Goal: Task Accomplishment & Management: Manage account settings

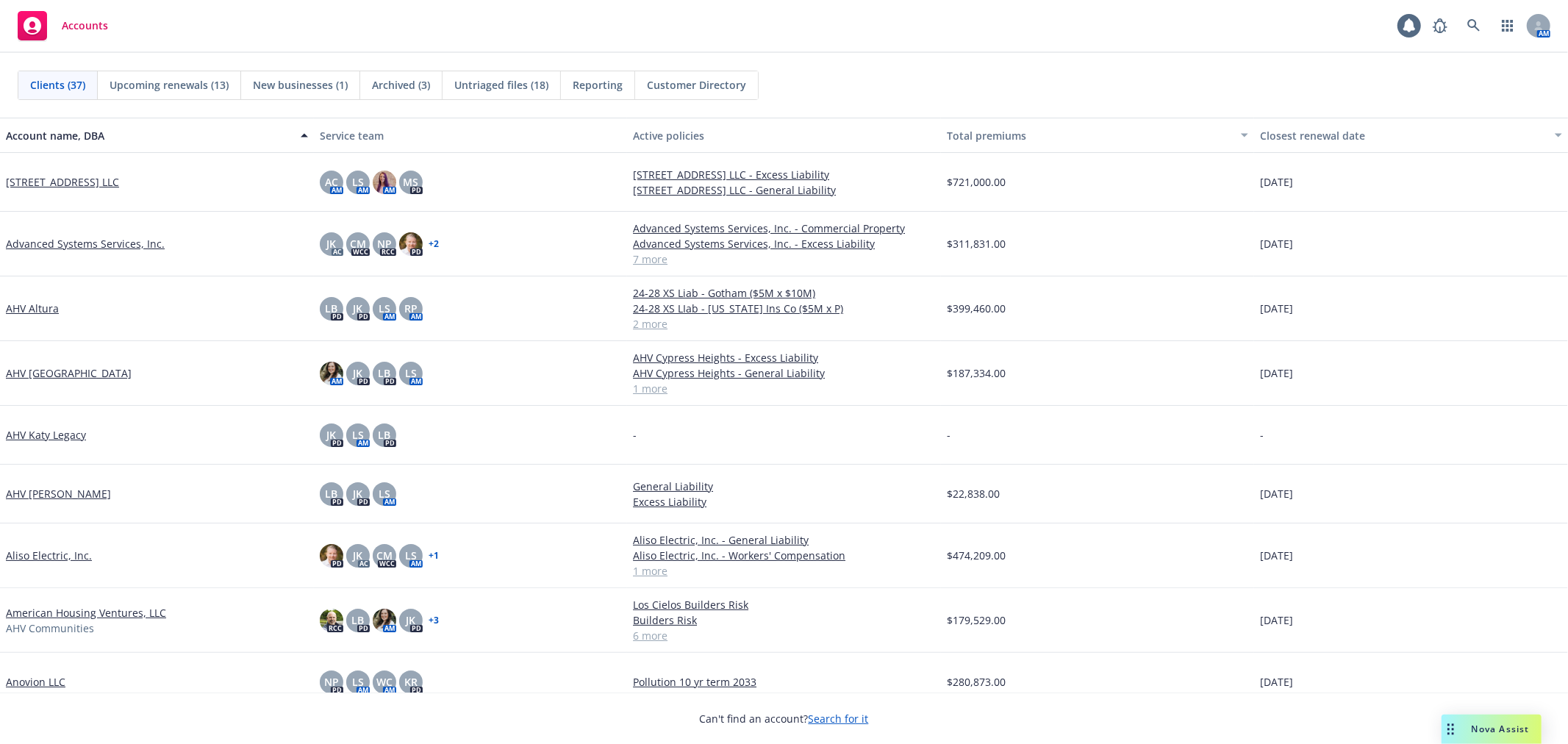
click at [217, 92] on span "Upcoming renewals (13)" at bounding box center [169, 85] width 119 height 15
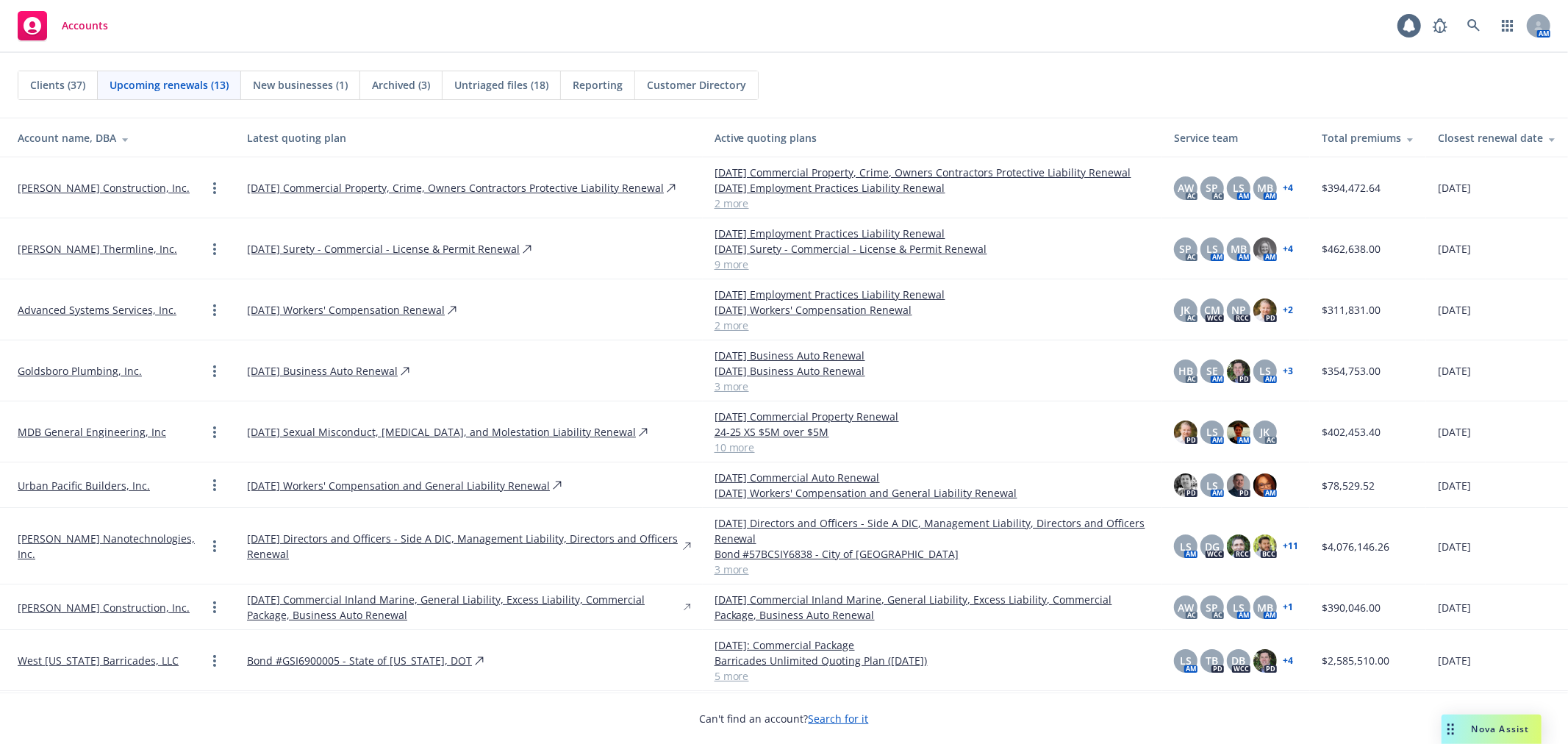
scroll to position [226, 0]
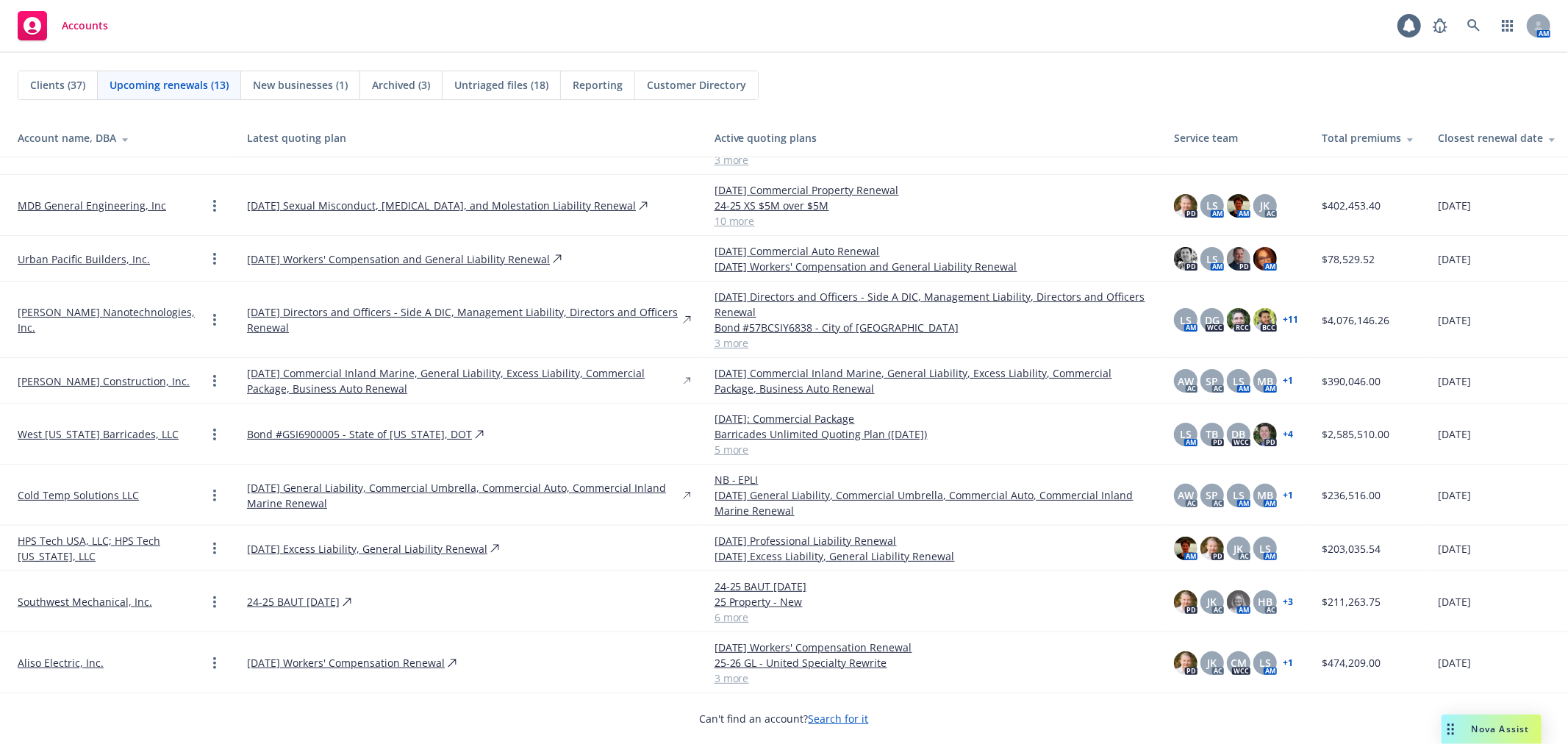
click at [100, 537] on link "HPS Tech USA, LLC; HPS Tech [US_STATE], LLC" at bounding box center [111, 548] width 188 height 31
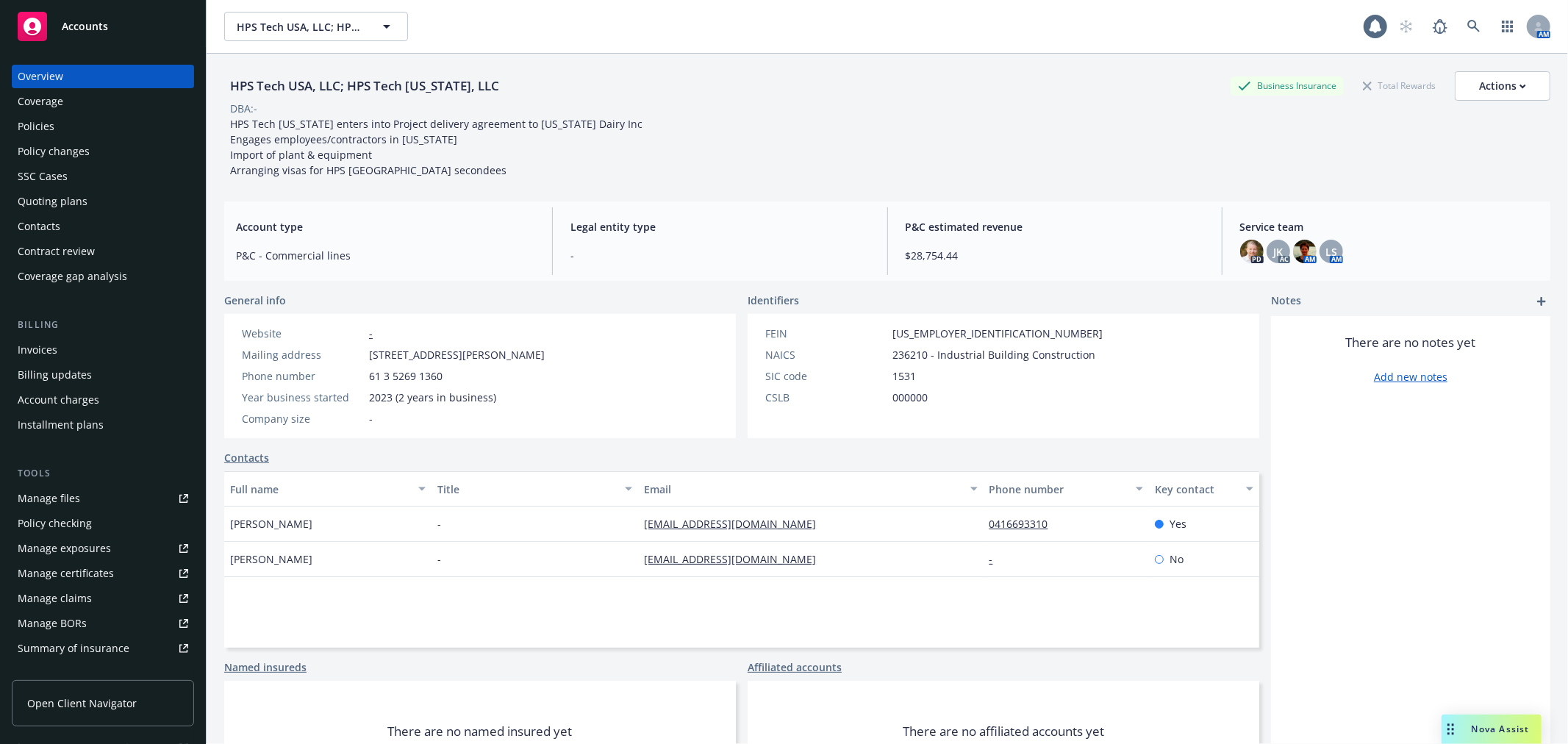
click at [83, 208] on div "Quoting plans" at bounding box center [52, 201] width 70 height 23
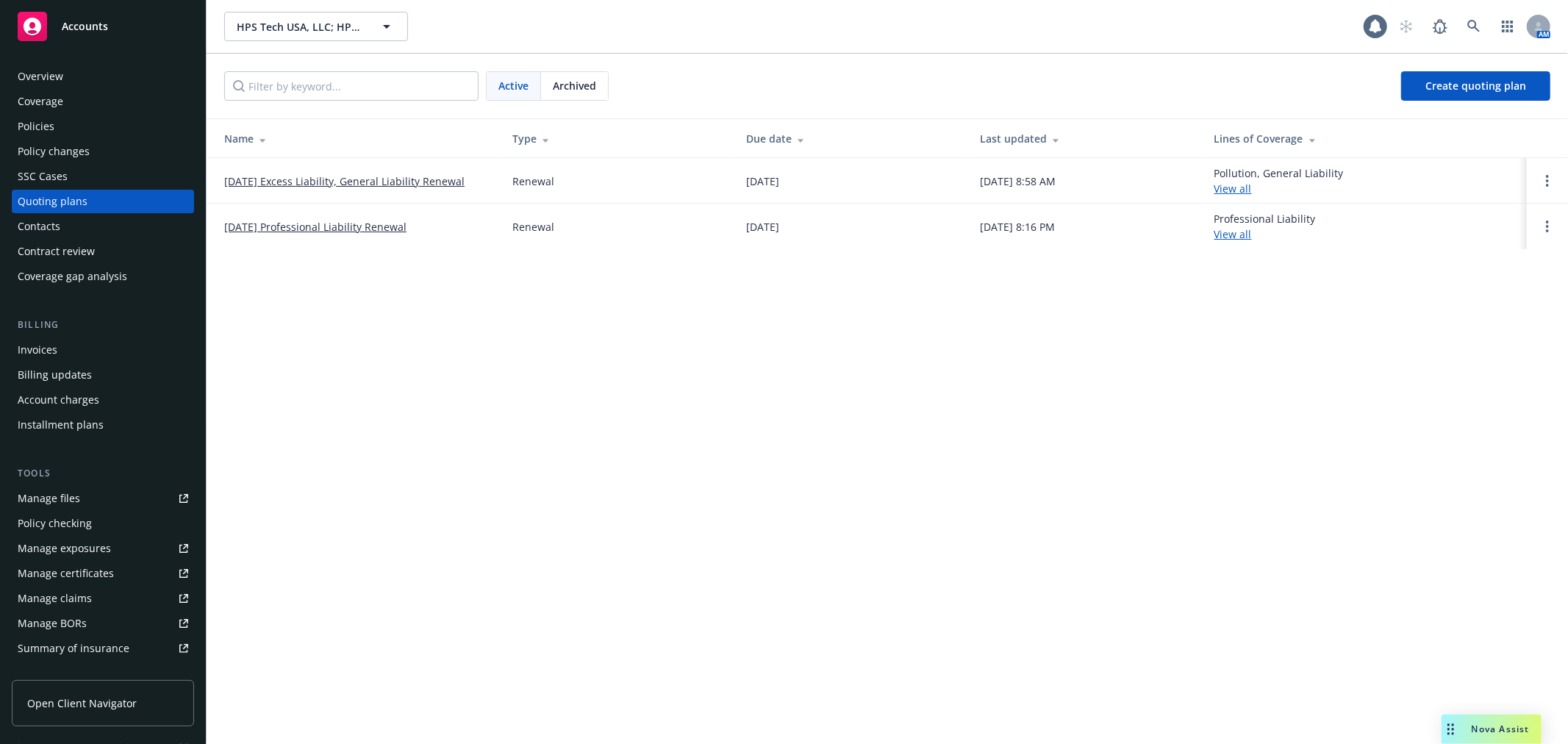
click at [386, 178] on link "[DATE] Excess Liability, General Liability Renewal" at bounding box center [344, 181] width 241 height 15
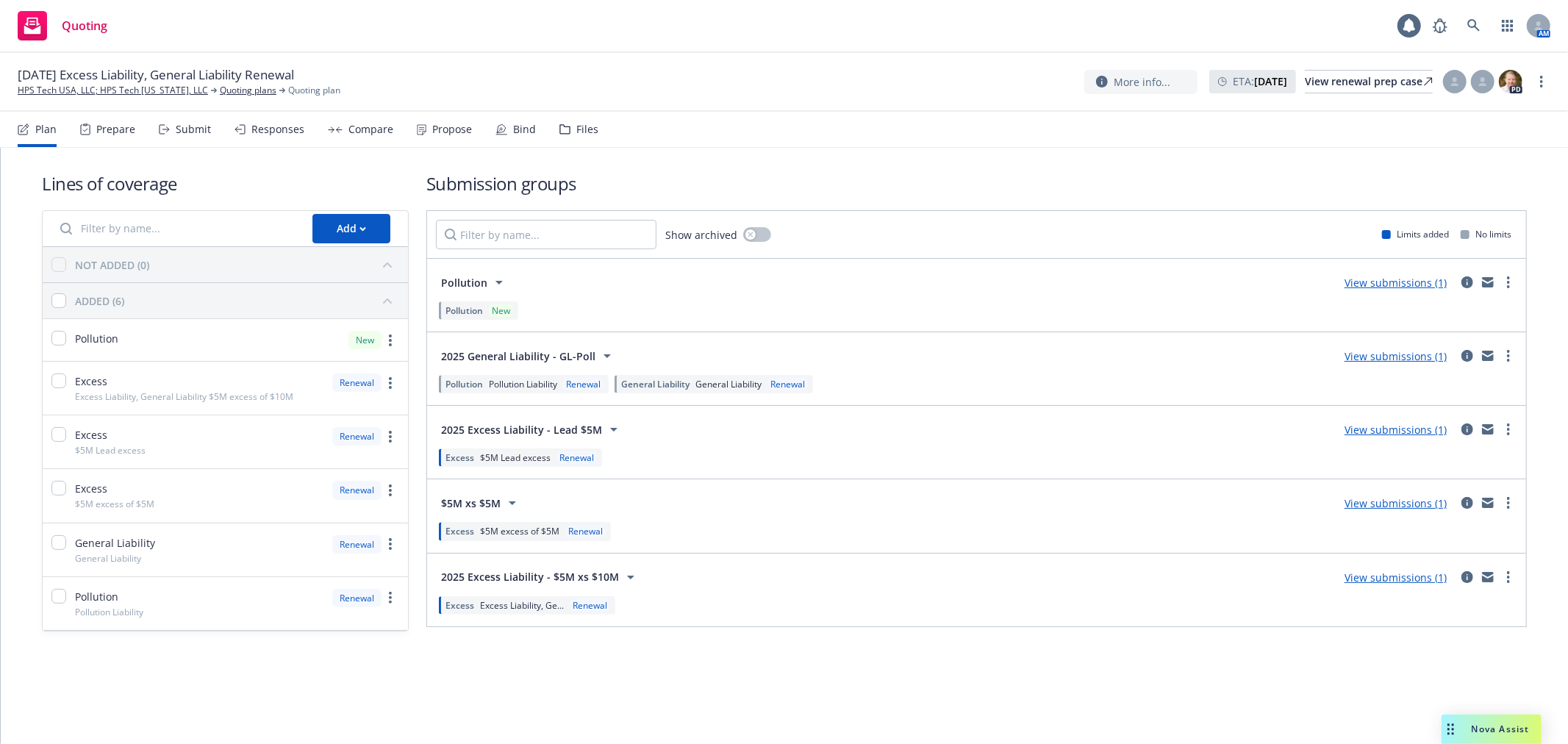
click at [1530, 85] on div "More info... ETA : October 13, 2025 View renewal prep case PD" at bounding box center [1317, 81] width 466 height 26
click at [1540, 79] on icon "more" at bounding box center [1542, 81] width 3 height 12
click at [1496, 113] on link "Copy logging email" at bounding box center [1468, 112] width 164 height 29
click at [515, 128] on div "Bind" at bounding box center [524, 130] width 23 height 12
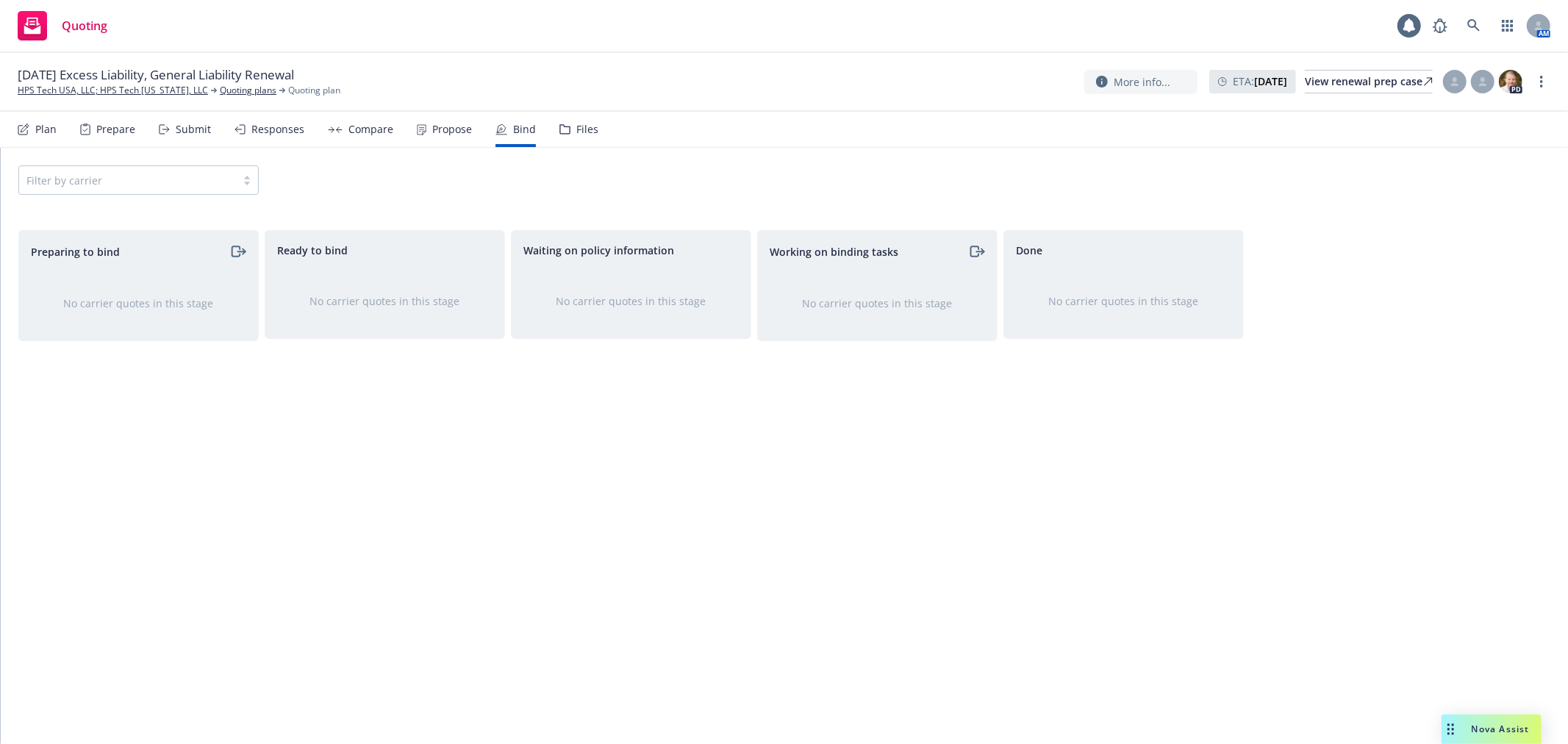
click at [446, 130] on div "Propose" at bounding box center [452, 130] width 40 height 12
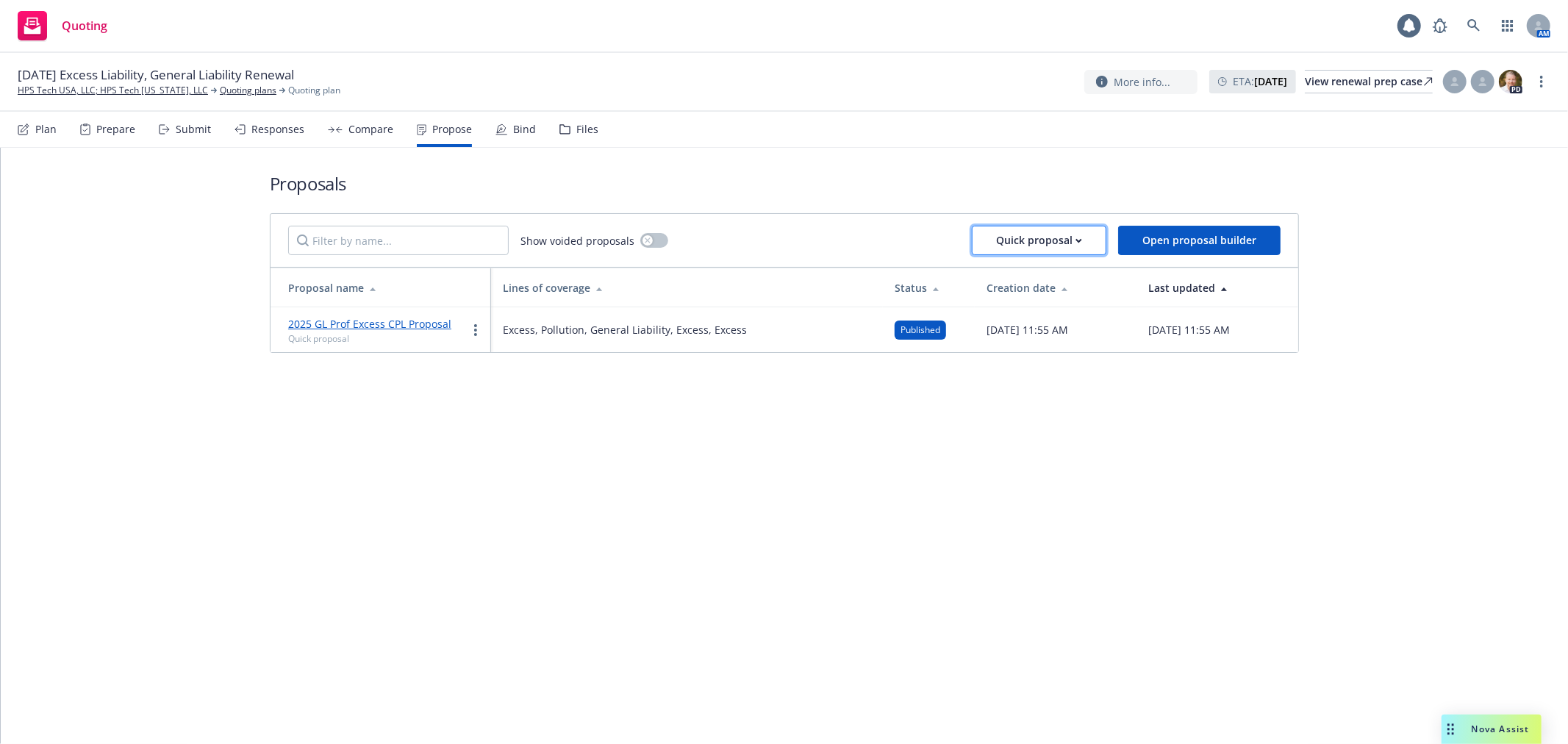
click at [1092, 238] on button "Quick proposal" at bounding box center [1039, 240] width 134 height 29
drag, startPoint x: 1437, startPoint y: 297, endPoint x: 743, endPoint y: 226, distance: 697.6
click at [1419, 297] on div "Proposals Show voided proposals Quick proposal Open proposal builder Proposal n…" at bounding box center [784, 262] width 1567 height 229
click at [379, 320] on link "2025 GL Prof Excess CPL Proposal" at bounding box center [370, 324] width 163 height 14
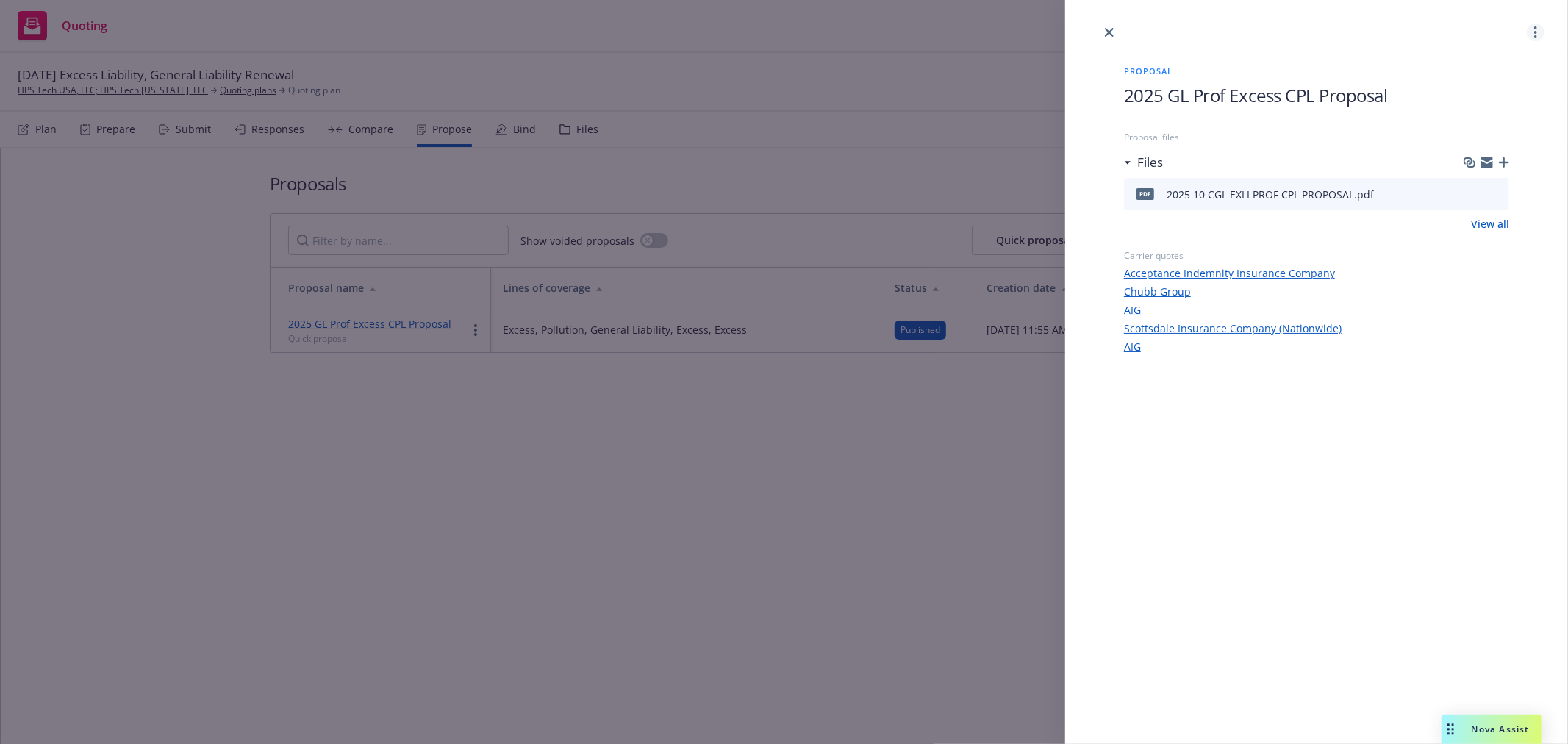
click at [1536, 26] on link "more" at bounding box center [1535, 32] width 17 height 17
click at [1509, 122] on span "Log client response" at bounding box center [1478, 127] width 131 height 14
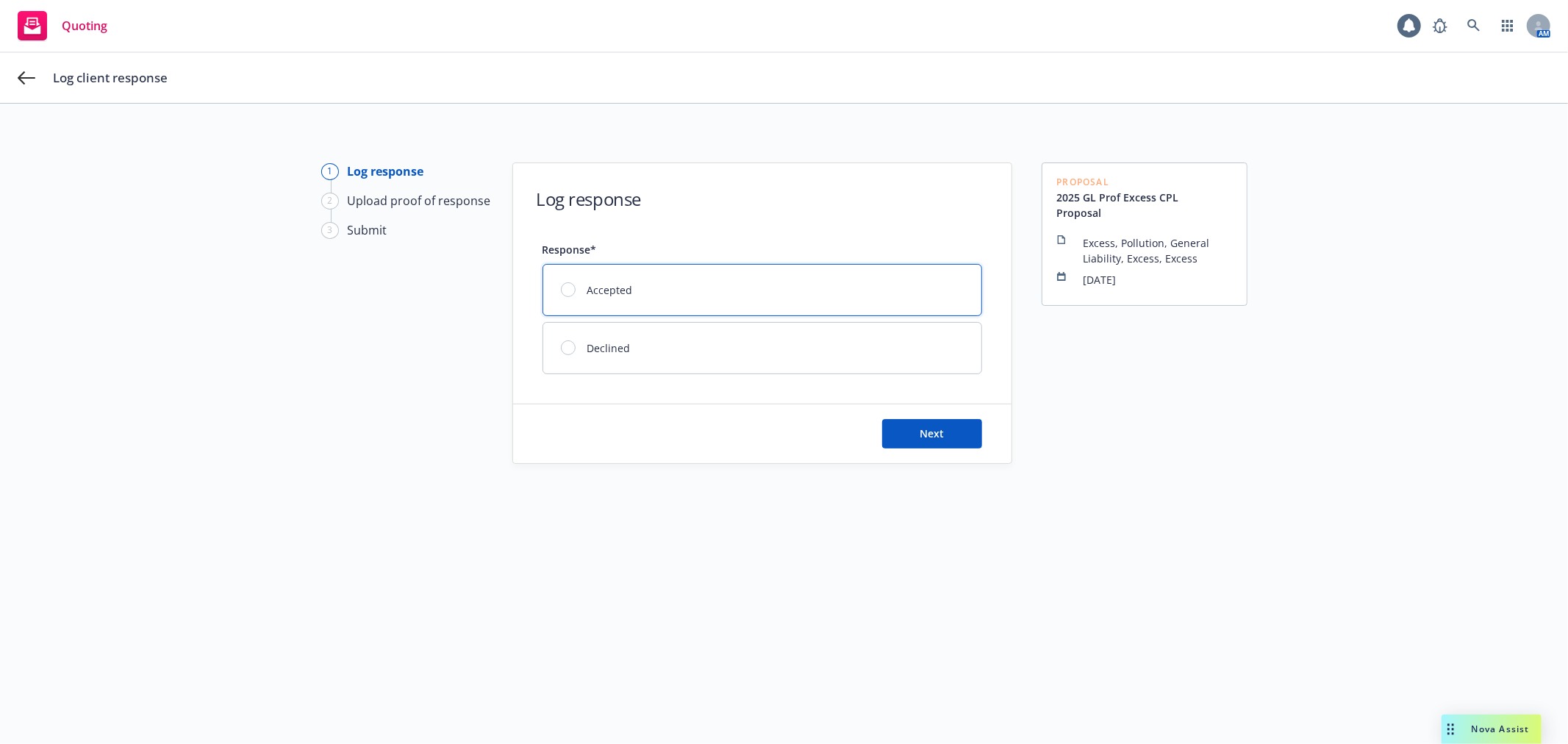
click at [716, 298] on div "Accepted" at bounding box center [762, 290] width 438 height 51
click at [944, 441] on button "Next" at bounding box center [932, 433] width 100 height 29
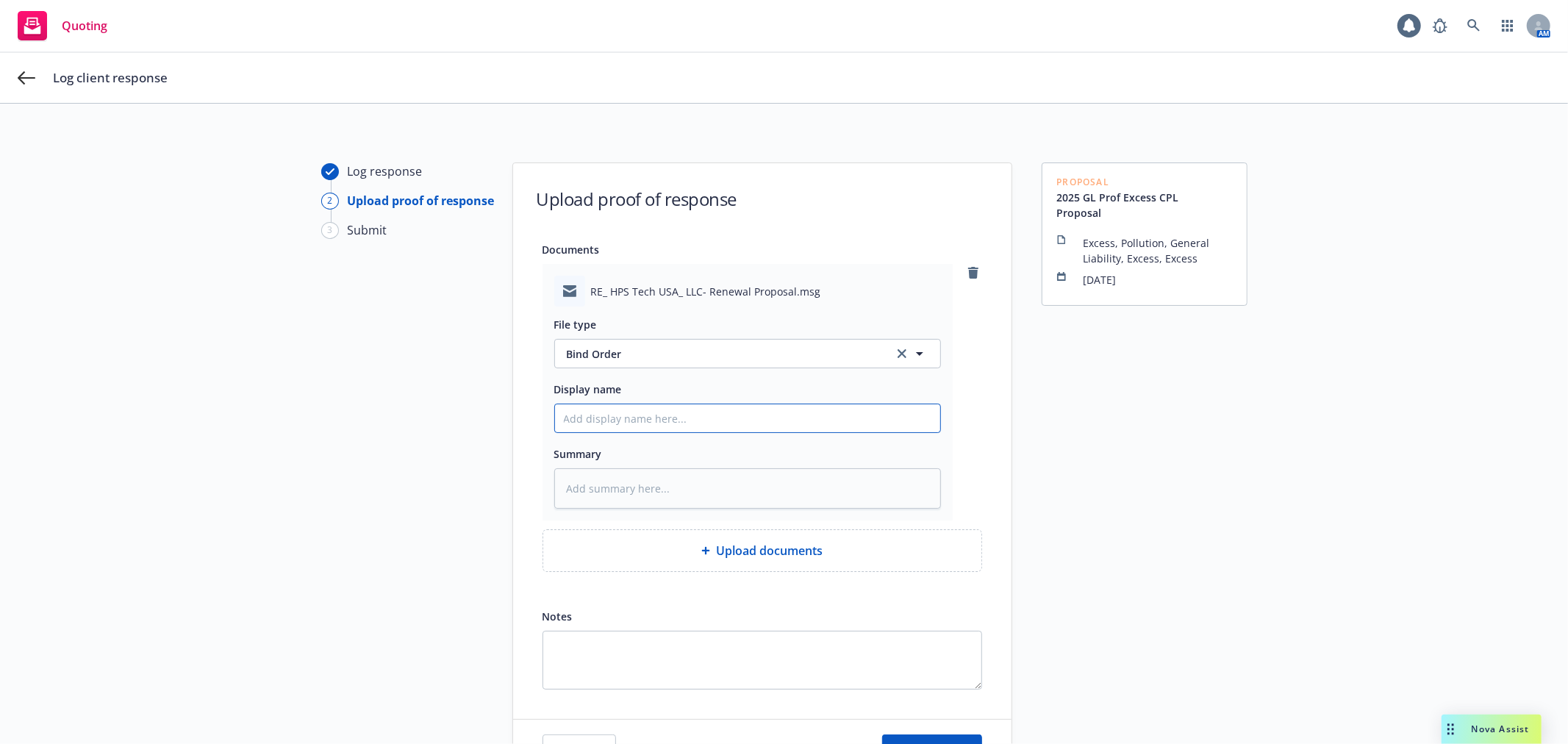
click at [628, 425] on input "Display name" at bounding box center [748, 418] width 385 height 28
type textarea "x"
type input "2"
type textarea "x"
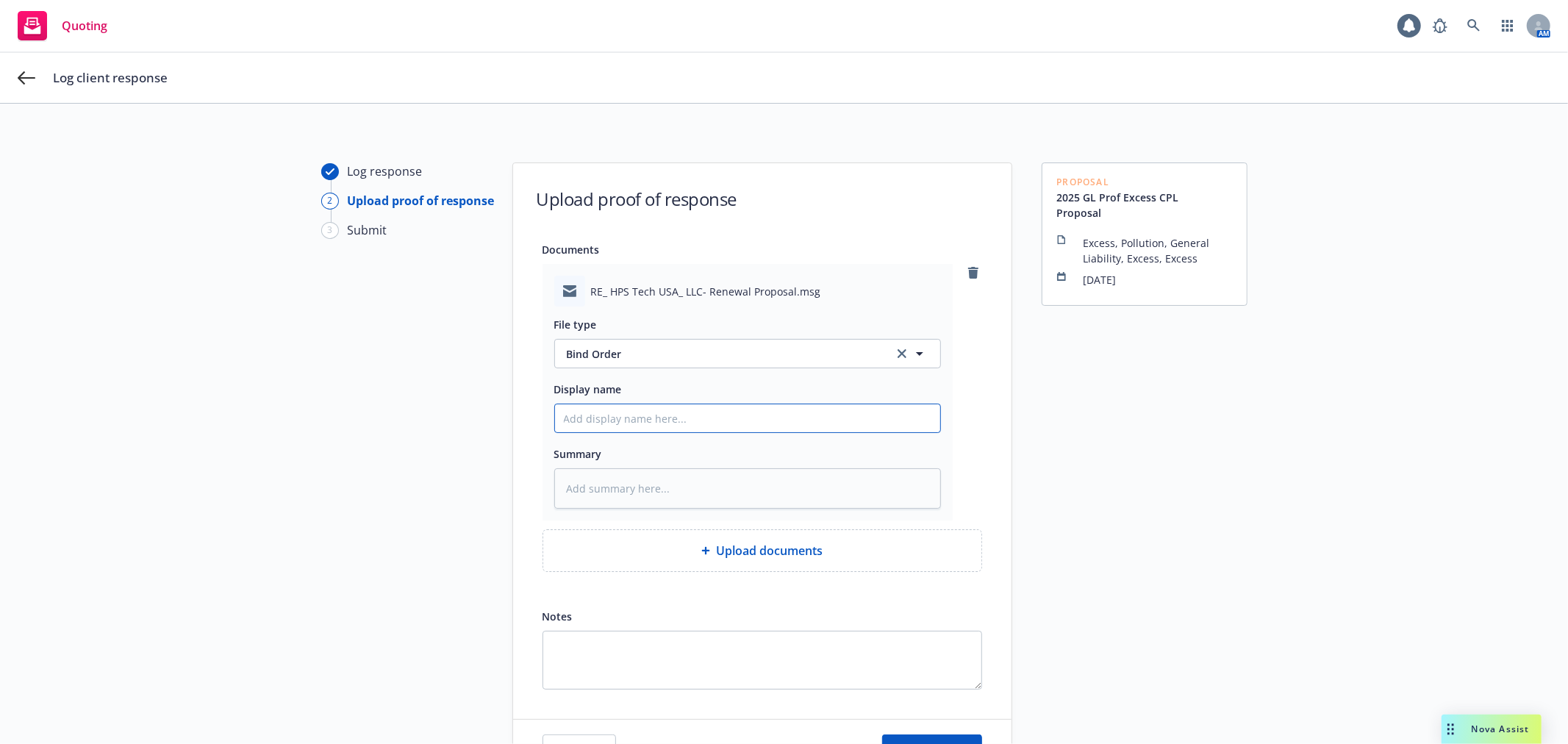
type input "2"
type textarea "x"
type input "20"
type textarea "x"
type input "202"
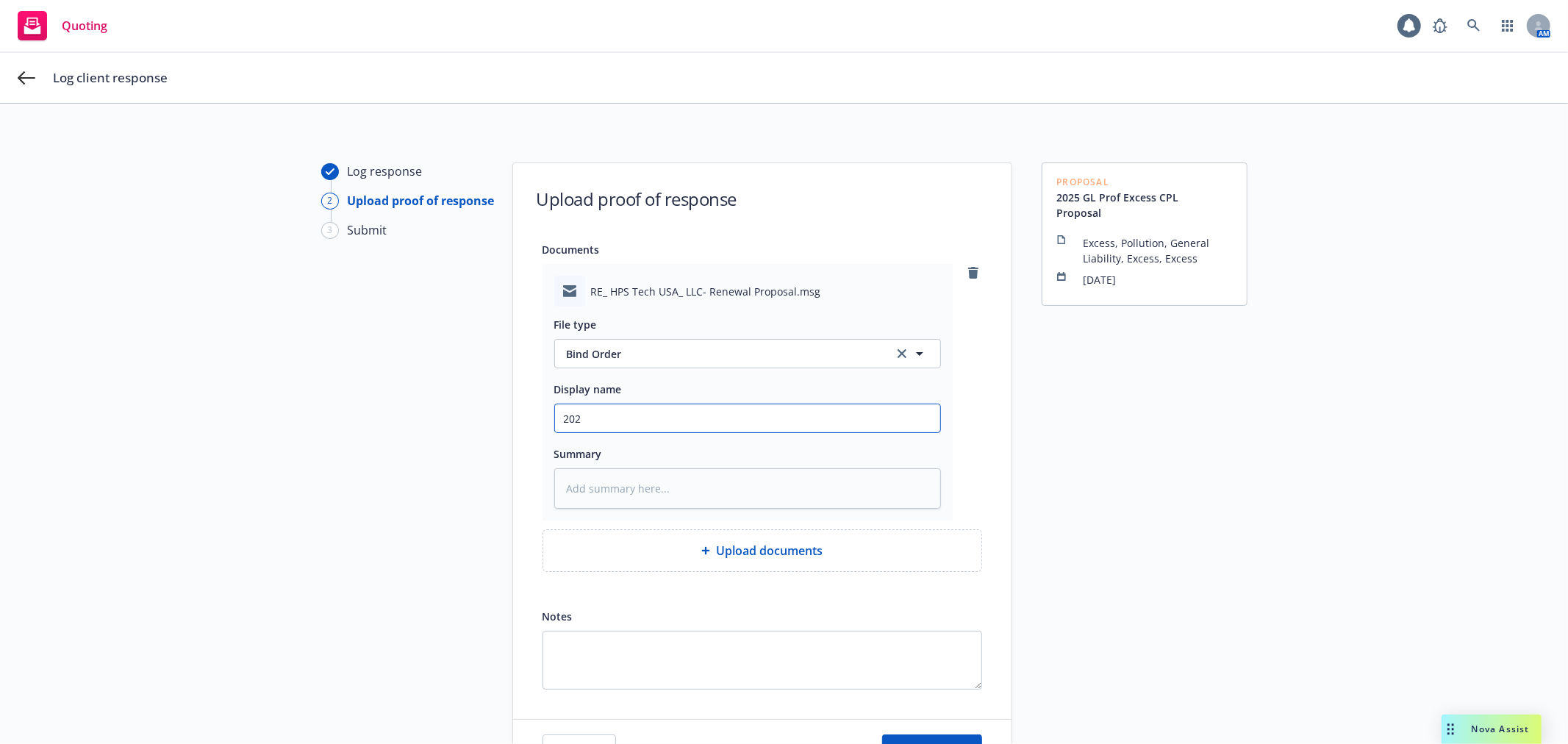
type textarea "x"
type input "2025"
type textarea "x"
type input "2025"
type textarea "x"
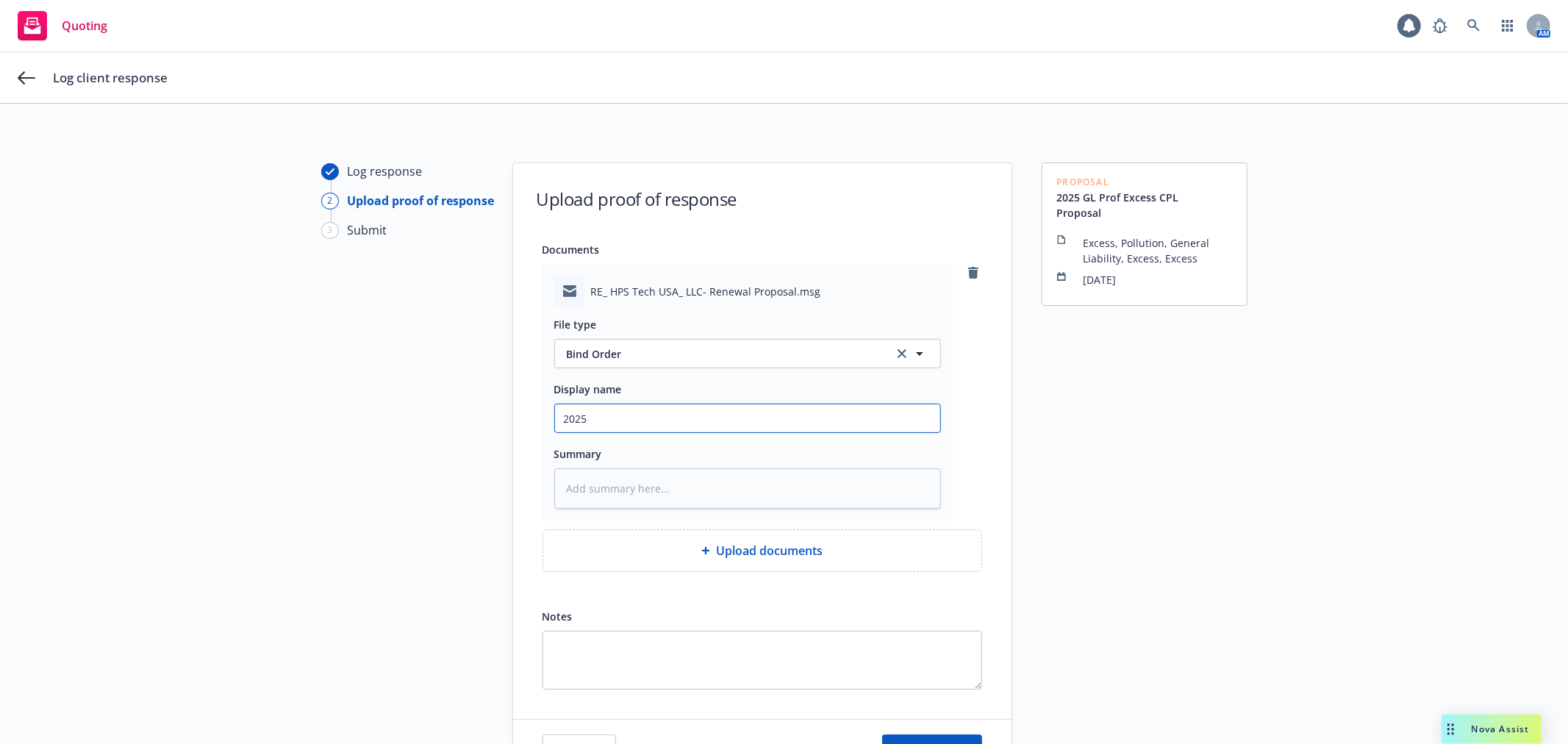
type input "2025 1"
type textarea "x"
type input "2025 10"
type textarea "x"
type input "2025 10"
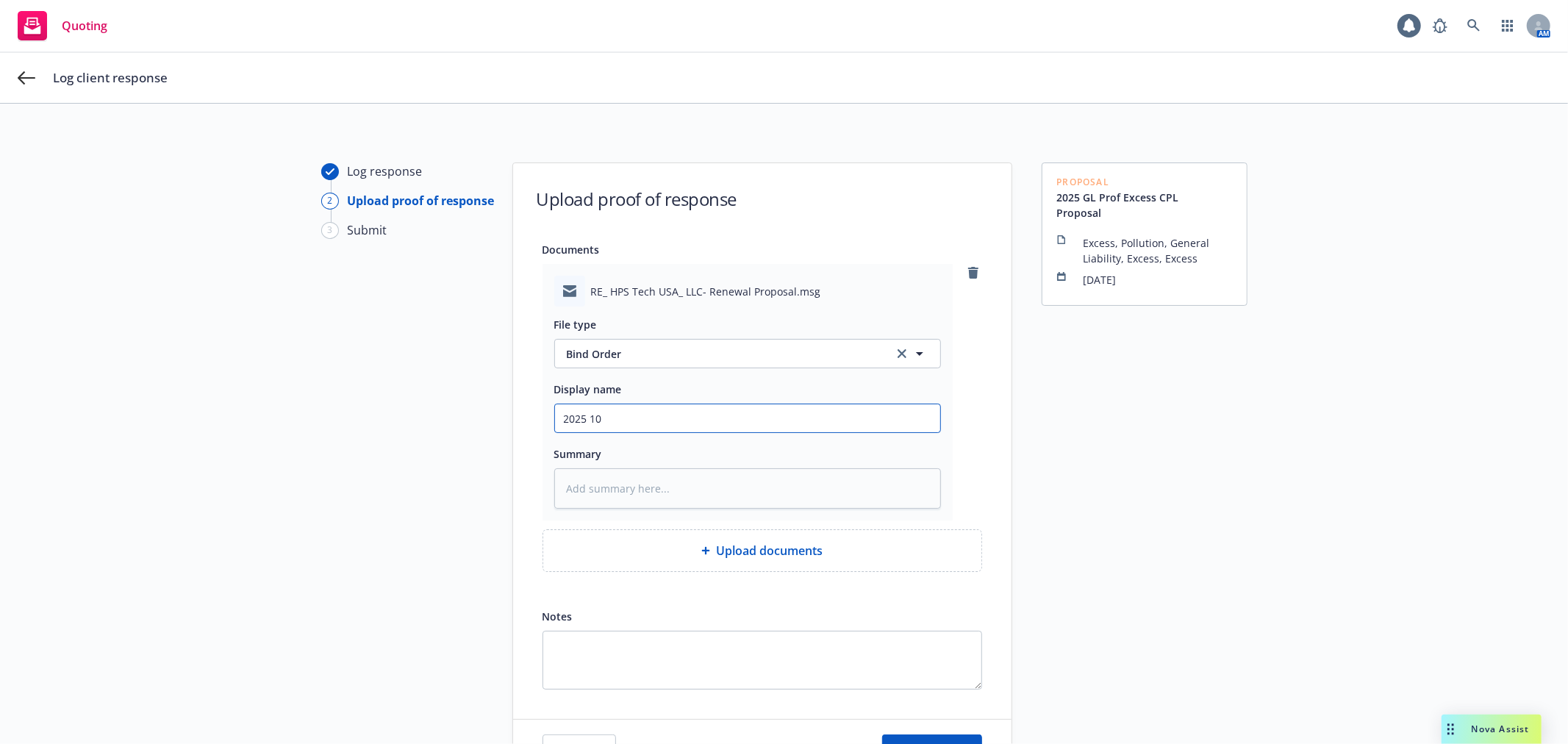
type textarea "x"
type input "2025 10 C"
type textarea "x"
type input "2025 10 CG"
type textarea "x"
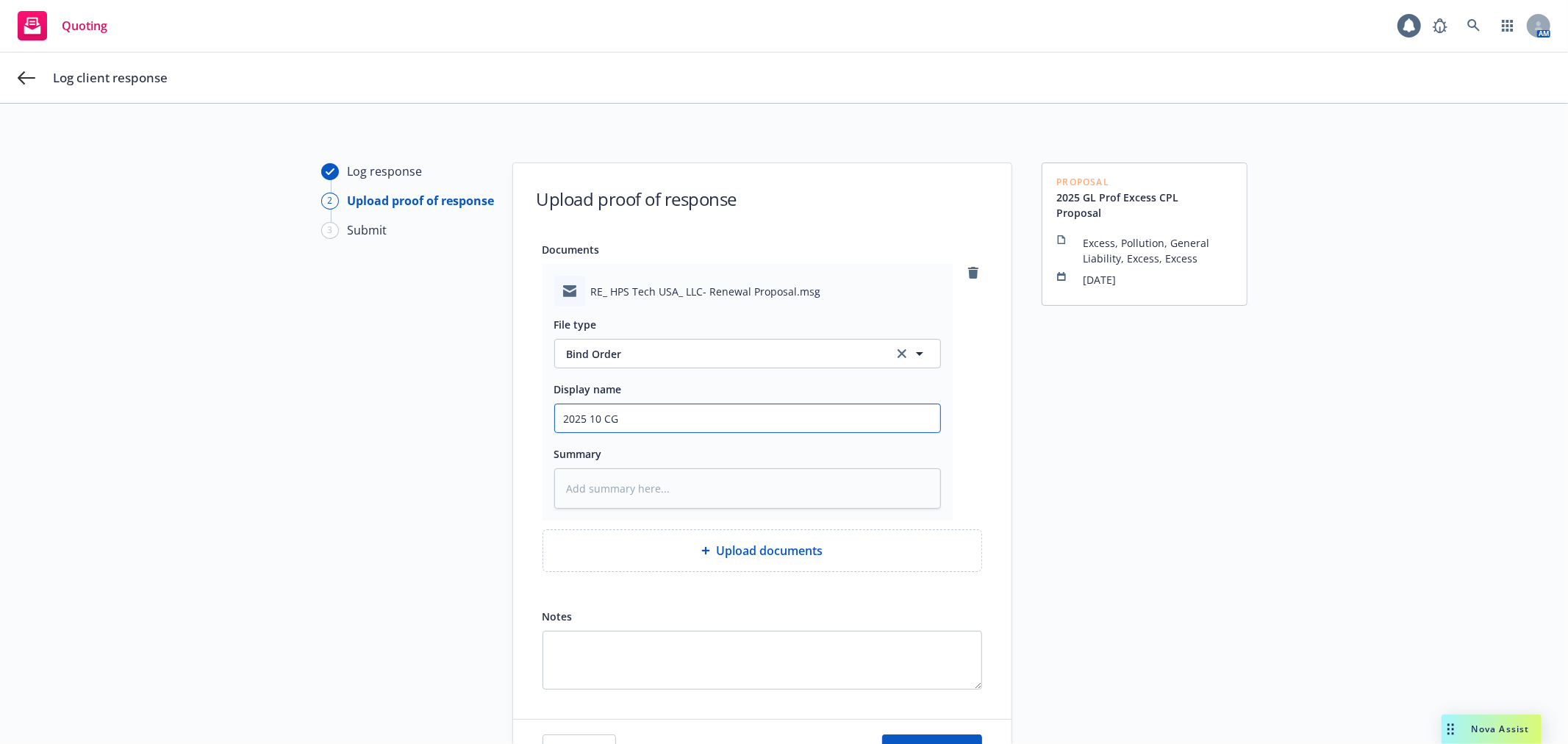
type input "2025 10 CGL"
type textarea "x"
type input "2025 10 CGL"
type textarea "x"
type input "2025 10 CGL E"
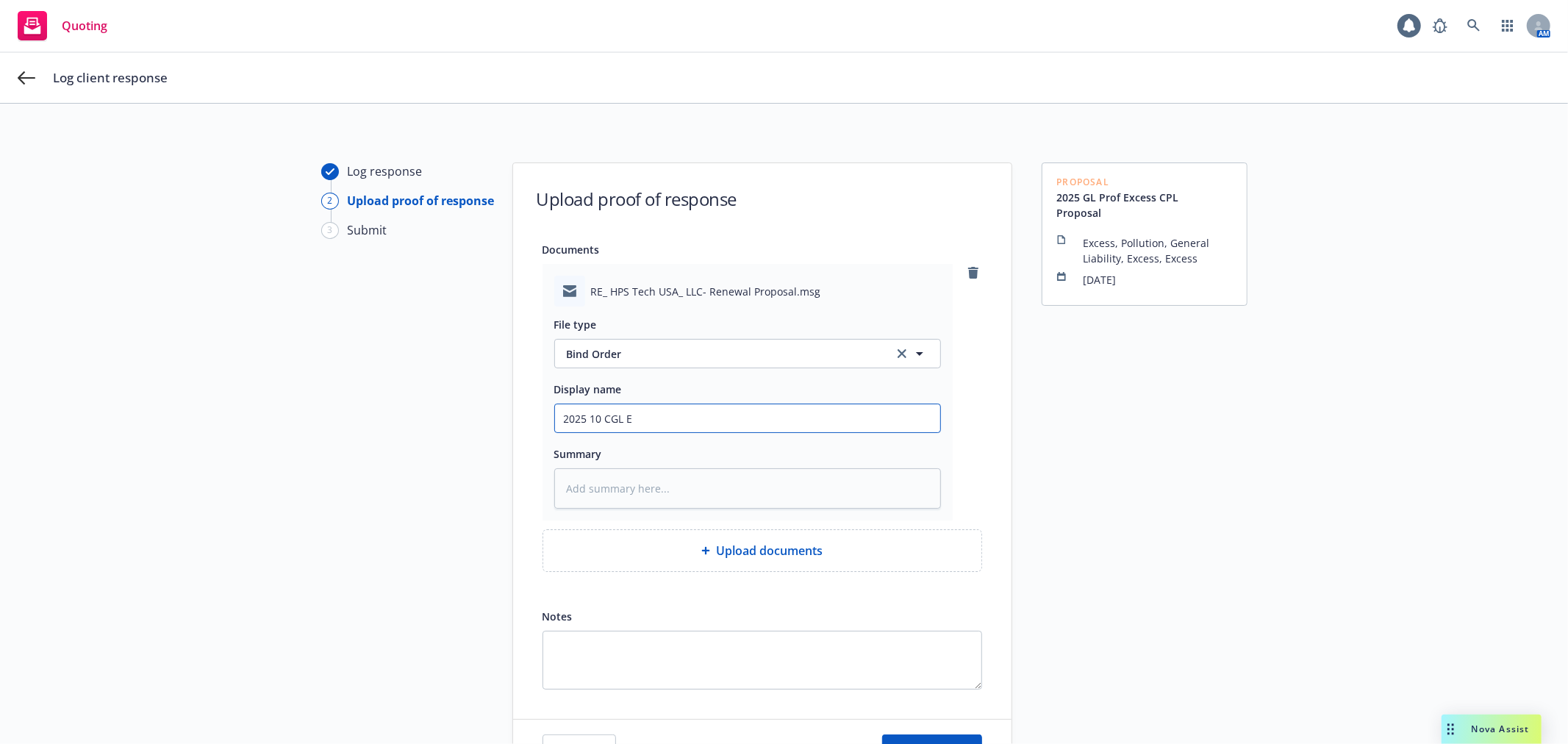
type textarea "x"
type input "2025 10 CGL EX"
type textarea "x"
type input "2025 10 CGL EXL"
type textarea "x"
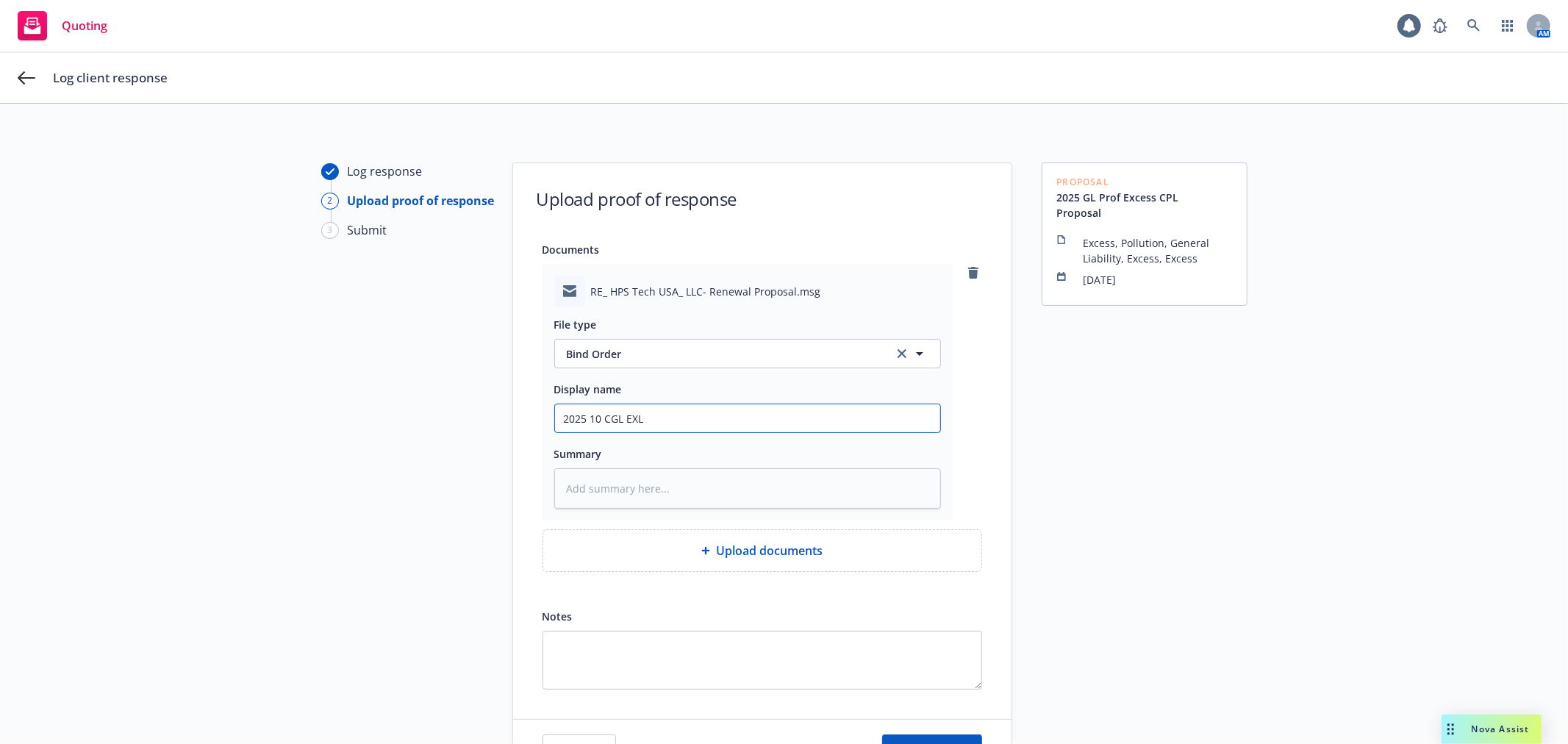
type input "2025 10 CGL EXLI"
type textarea "x"
type input "2025 10 CGL EXLI"
type textarea "x"
type input "2025 10 CGL EXLI P"
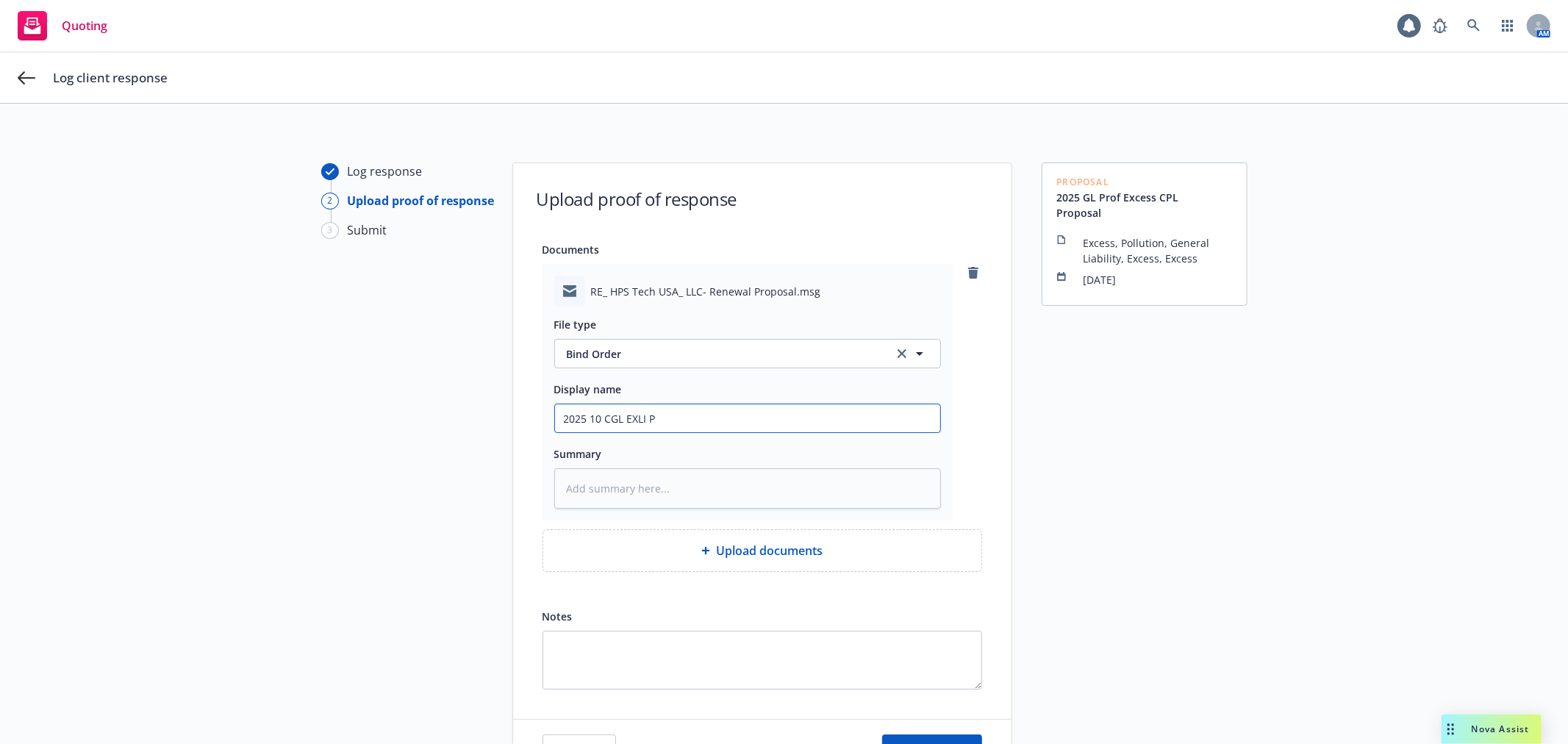
type textarea "x"
type input "2025 10 CGL EXLI PR"
type textarea "x"
type input "2025 10 CGL EXLI PRO"
type textarea "x"
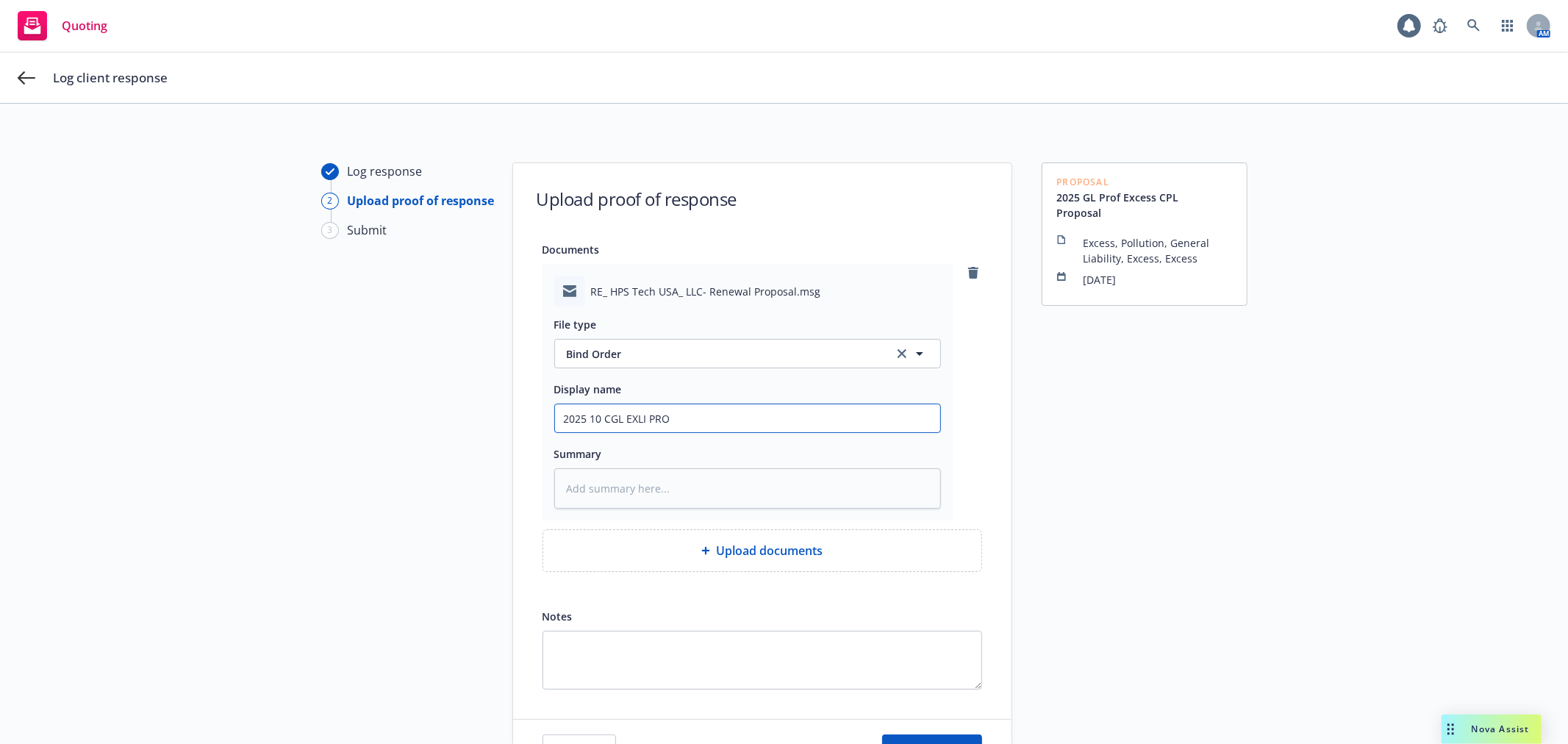
type input "2025 10 CGL EXLI PROF"
type textarea "x"
type input "2025 10 CGL EXLI PROF"
type textarea "x"
type input "2025 10 CGL EXLI PROF C"
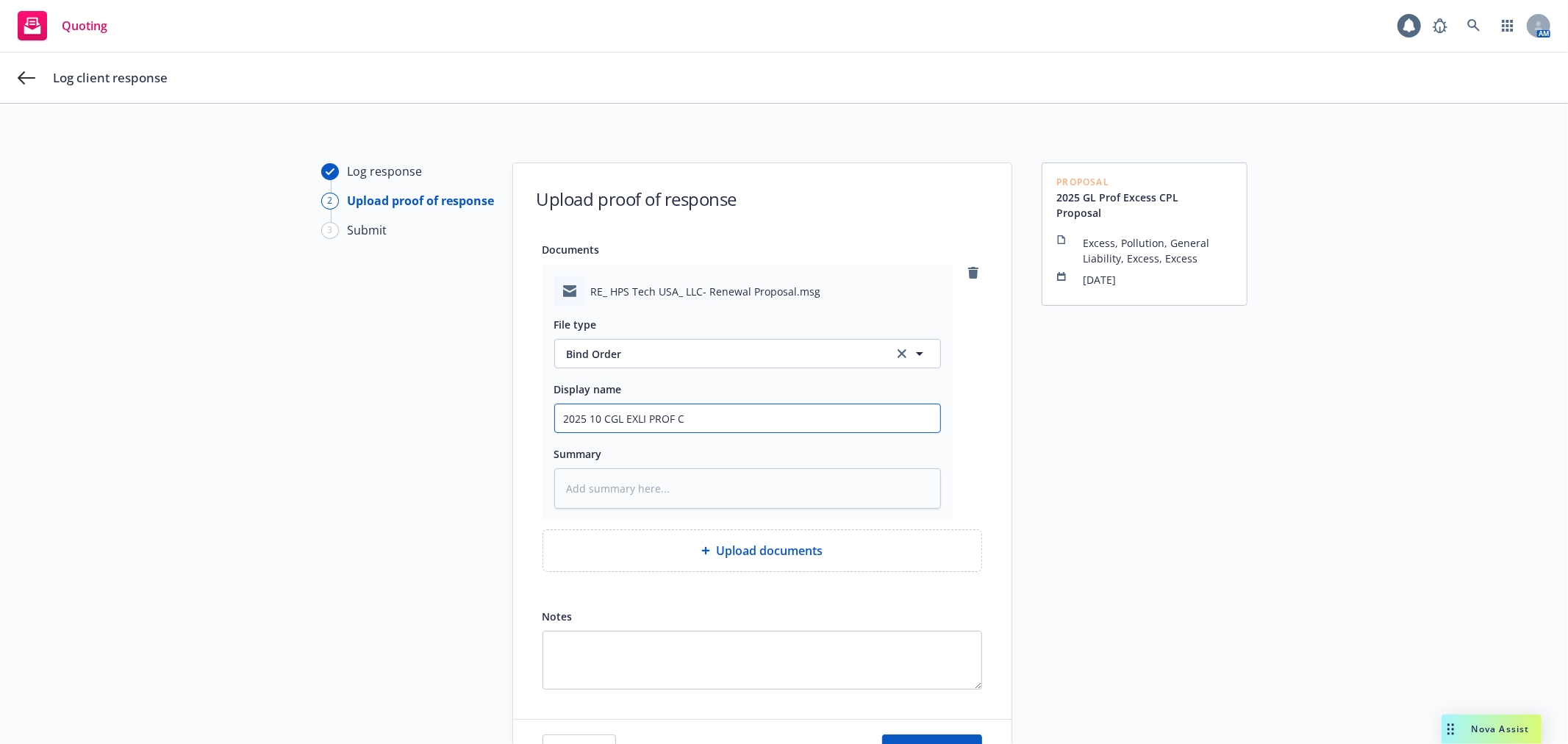
type textarea "x"
type input "2025 10 CGL EXLI PROF CP"
type textarea "x"
type input "2025 10 CGL EXLI PROF CPO"
type textarea "x"
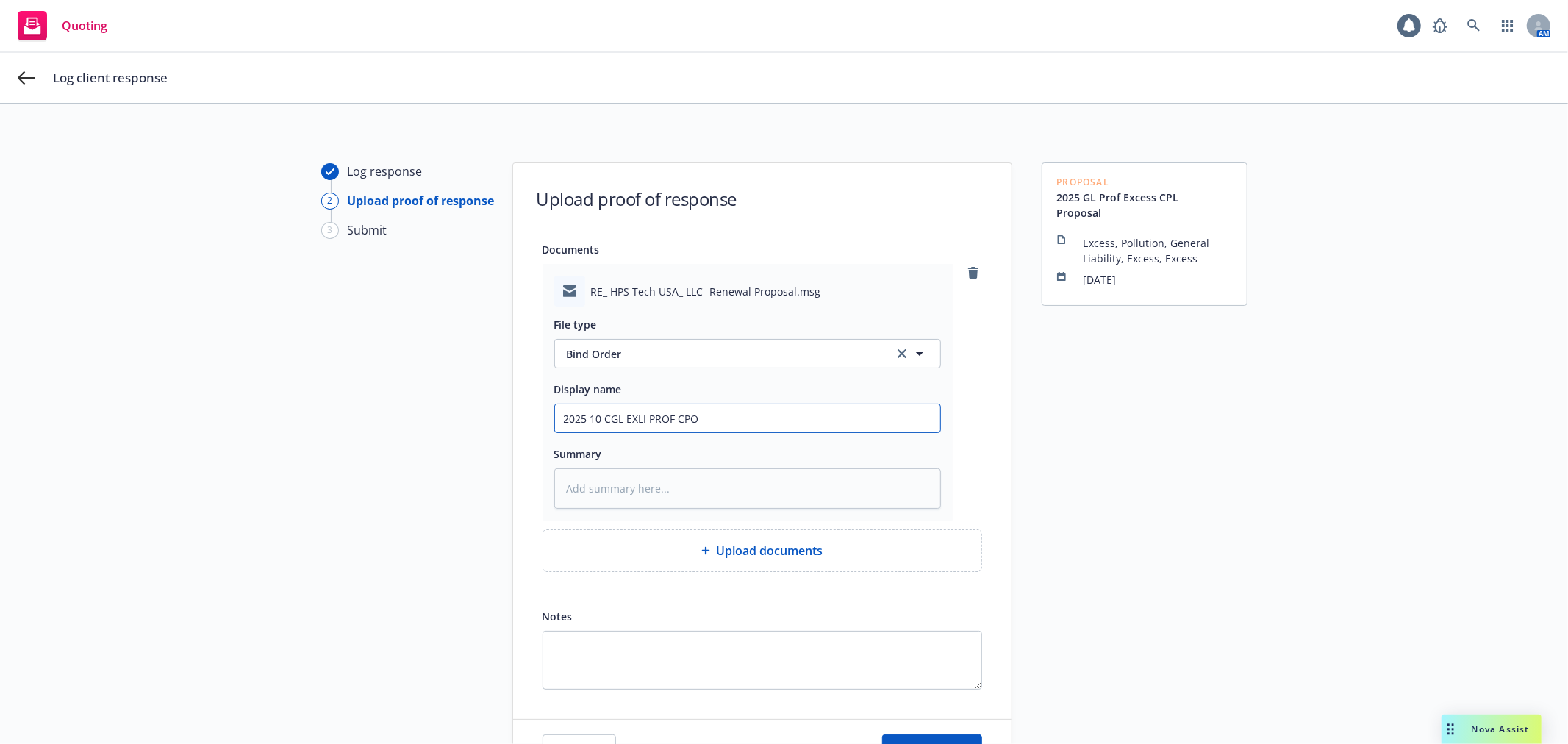
type input "2025 10 CGL EXLI PROF CPOL"
type textarea "x"
type input "2025 10 CGL EXLI PROF CPO"
type textarea "x"
type input "2025 10 CGL EXLI PROF CP"
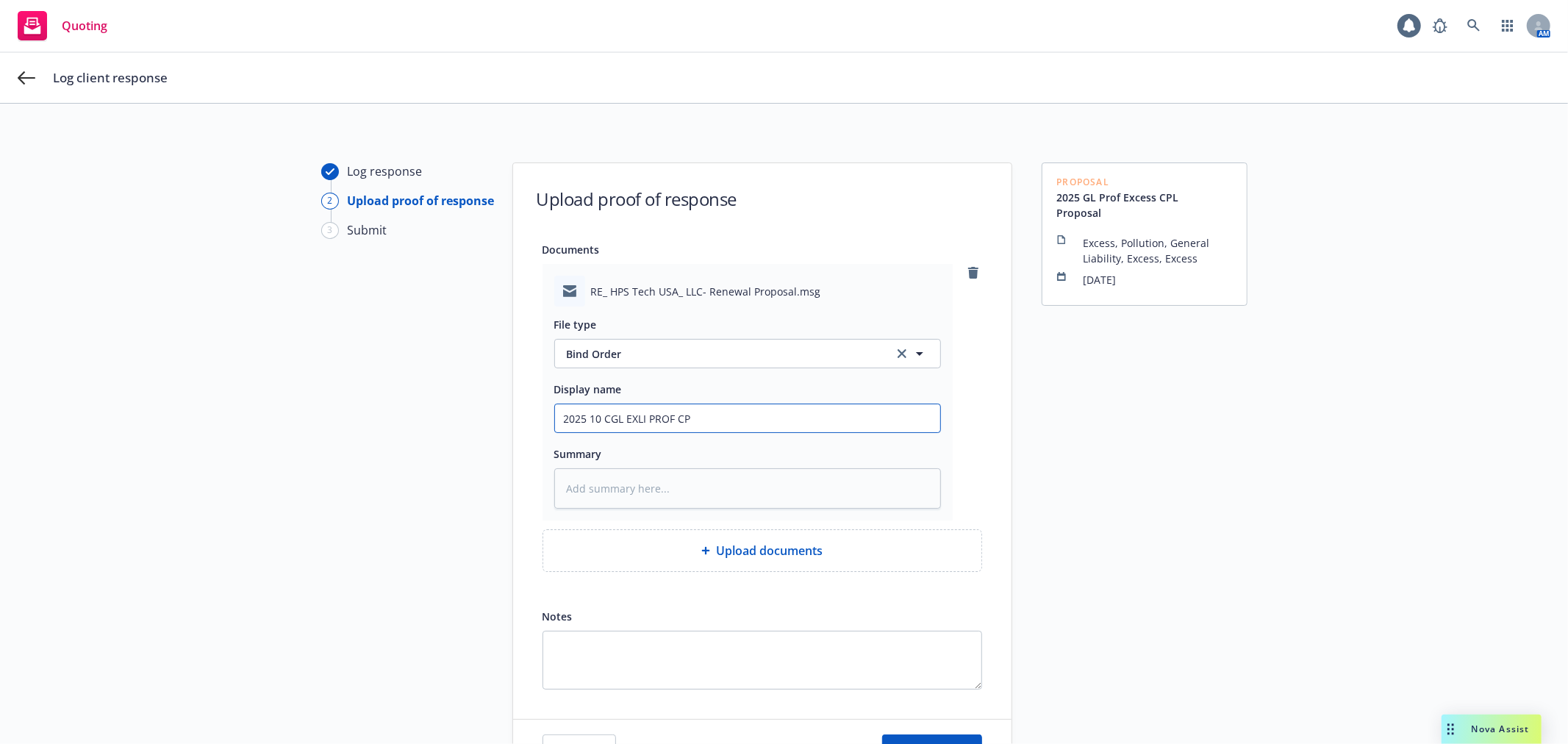
type textarea "x"
type input "2025 10 CGL EXLI PROF CPL"
type textarea "x"
type input "2025 10 CGL EXLI PROF CPL"
type textarea "x"
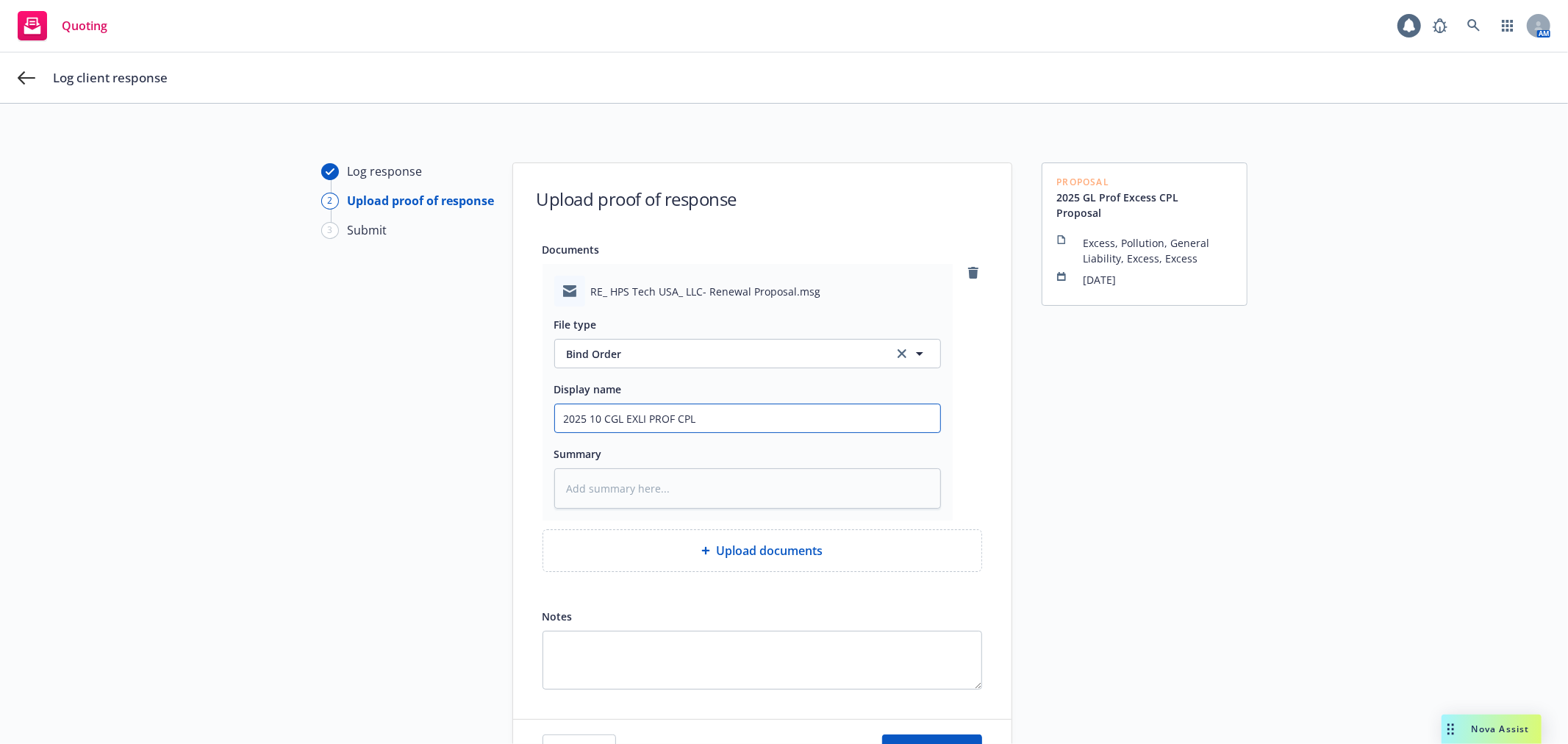
type input "2025 10 CGL EXLI PROF CPL B"
type textarea "x"
type input "2025 10 CGL EXLI PROF CPL BI"
type textarea "x"
type input "2025 10 CGL EXLI PROF CPL BIN"
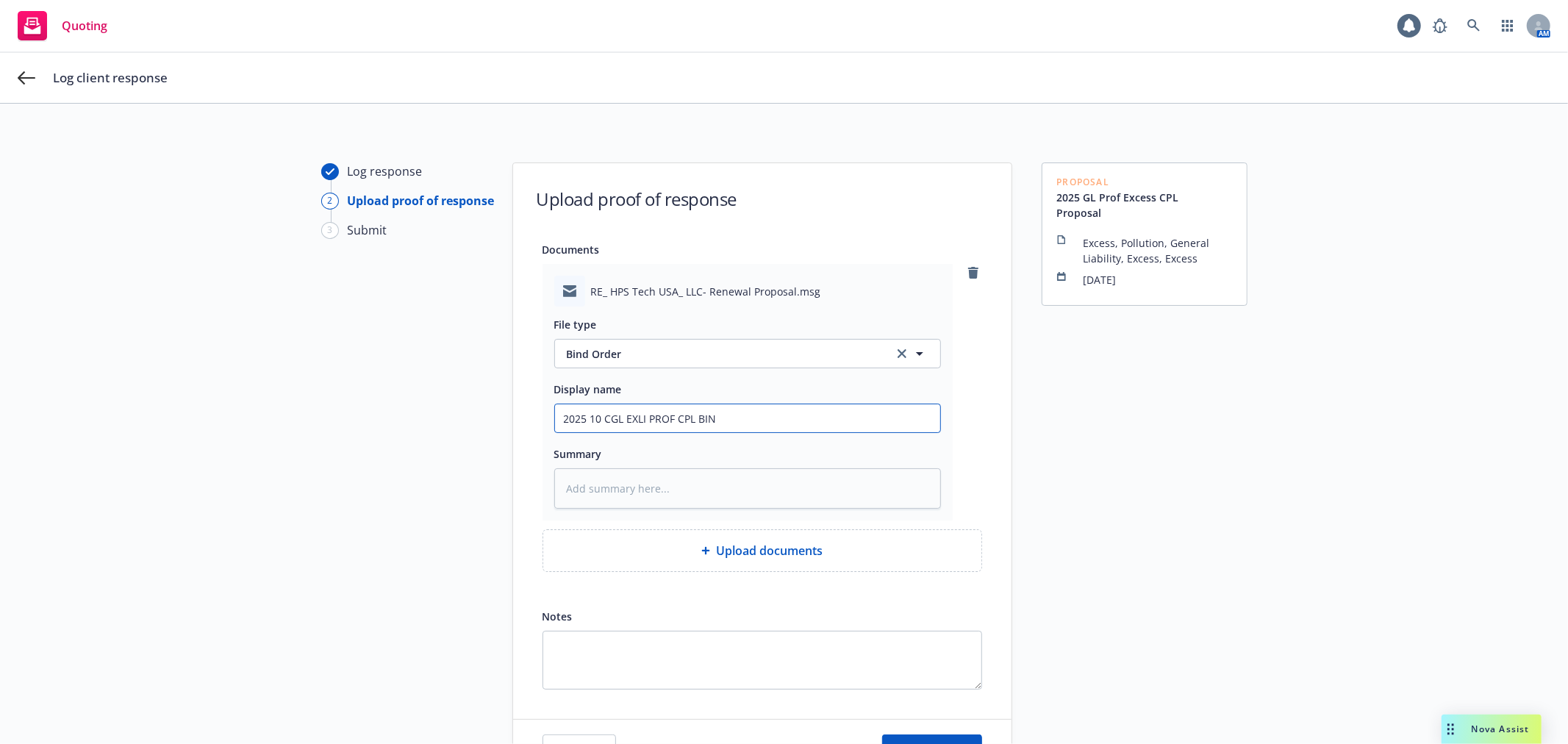
type textarea "x"
type input "2025 10 CGL EXLI PROF CPL BIND"
type textarea "x"
type input "2025 10 CGL EXLI PROF CPL BIND"
type textarea "x"
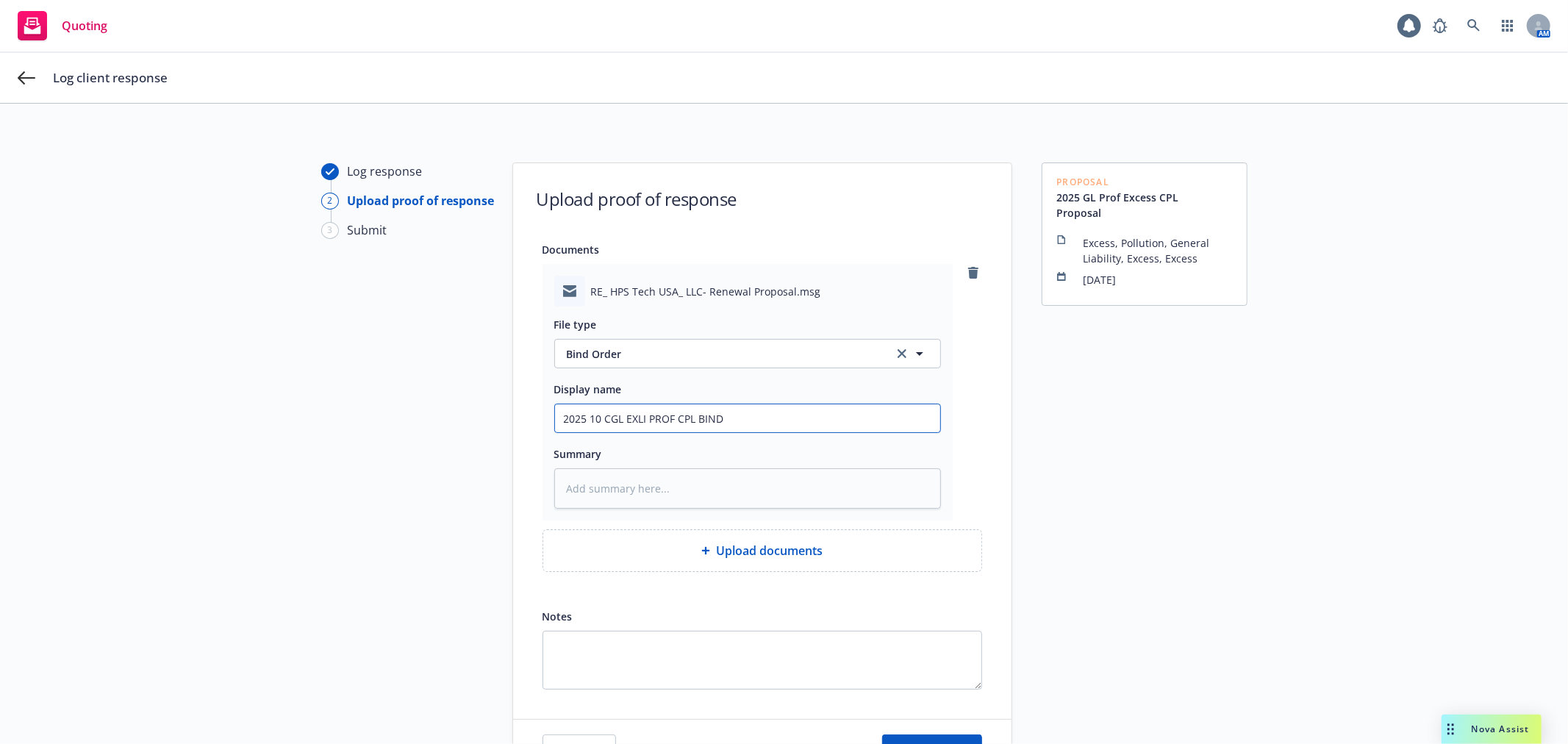
type input "2025 10 CGL EXLI PROF CPL BIND B"
type textarea "x"
type input "2025 10 CGL EXLI PROF CPL BIND Bi"
type textarea "x"
type input "2025 10 CGL EXLI PROF CPL BIND Bin"
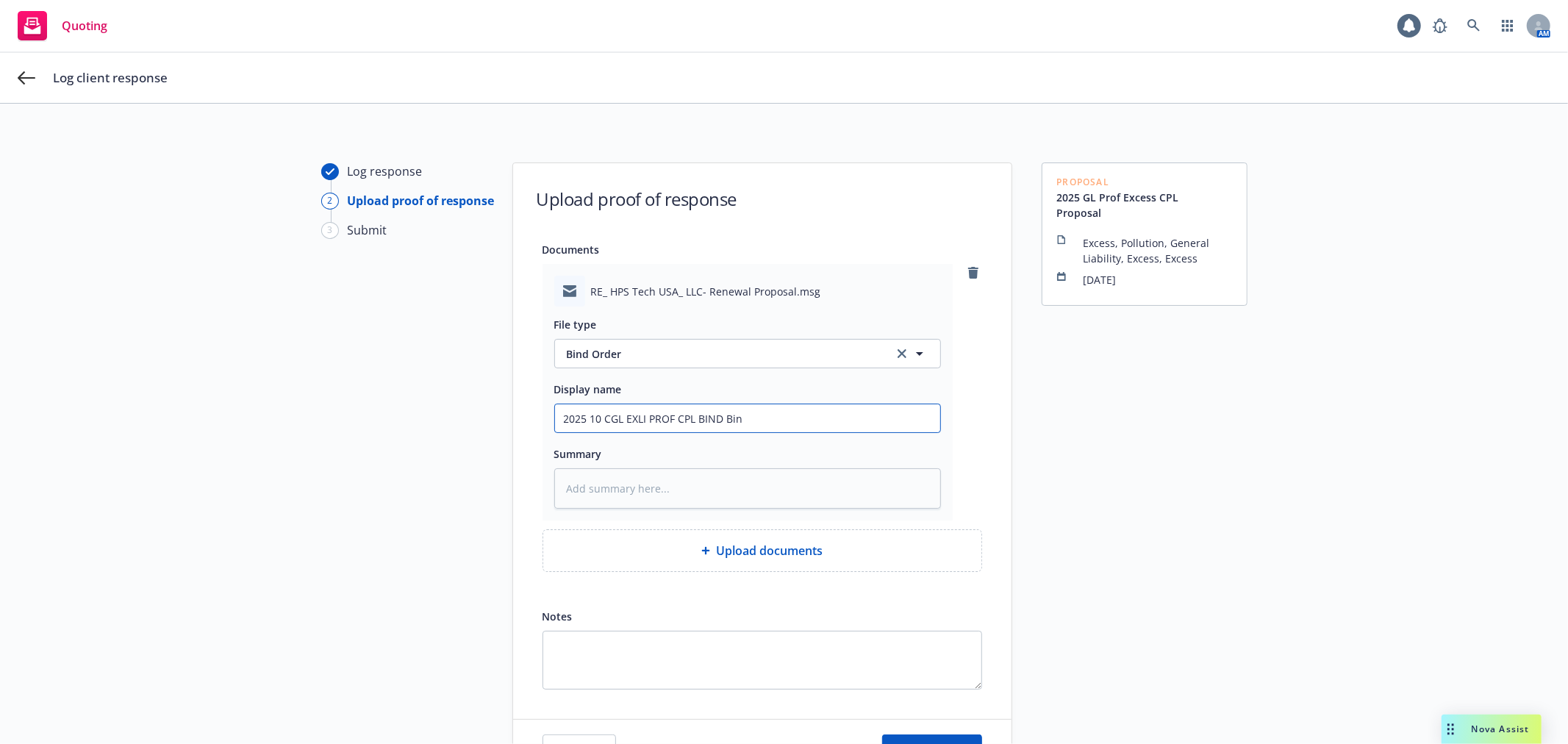
type textarea "x"
type input "2025 10 CGL EXLI PROF CPL BIND Bind"
type textarea "x"
type input "2025 10 CGL EXLI PROF CPL BIND Bind"
type textarea "x"
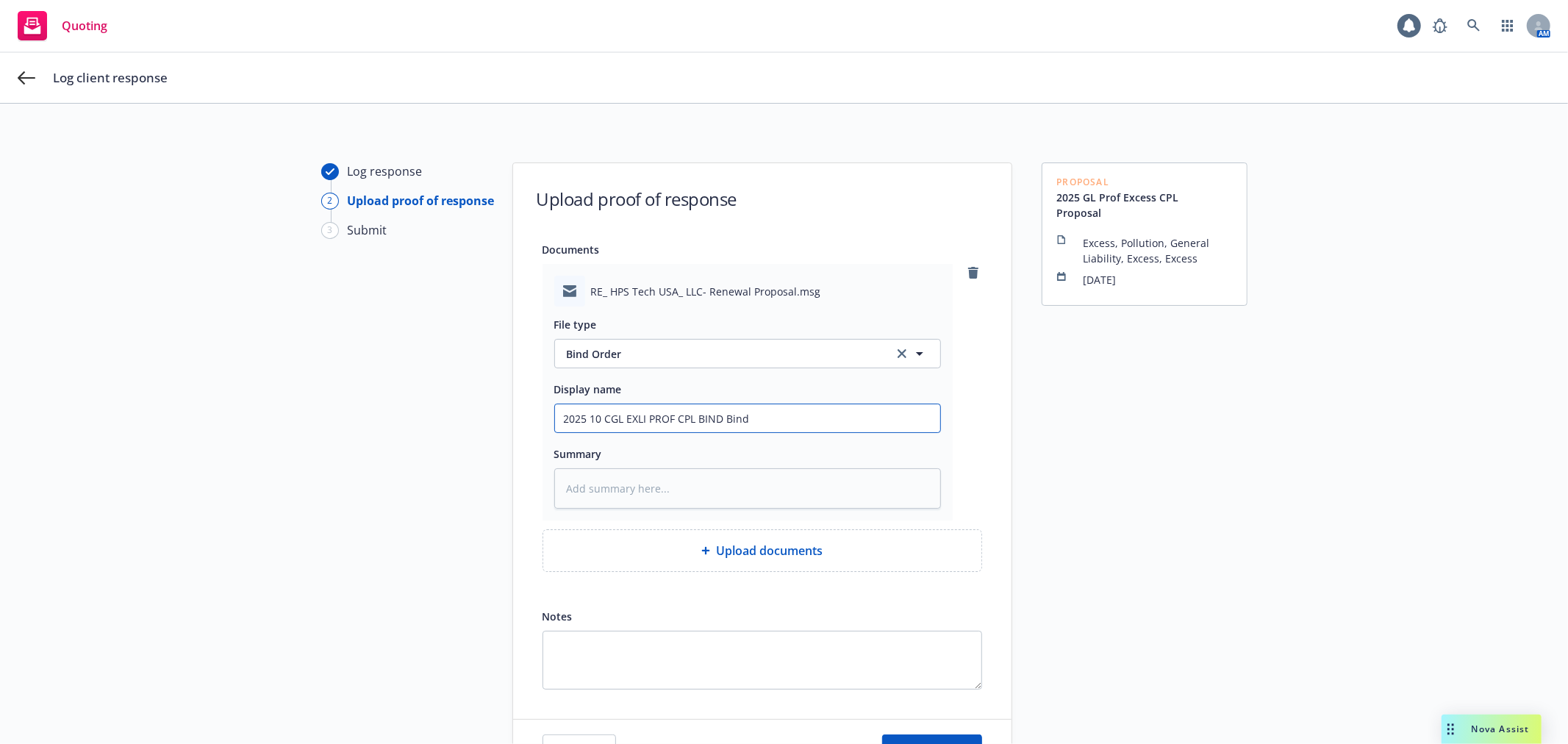
type input "2025 10 CGL EXLI PROF CPL BIND Bind o"
type textarea "x"
type input "2025 10 CGL EXLI PROF CPL BIND Bind or"
type textarea "x"
type input "2025 10 CGL EXLI PROF CPL BIND Bind ord"
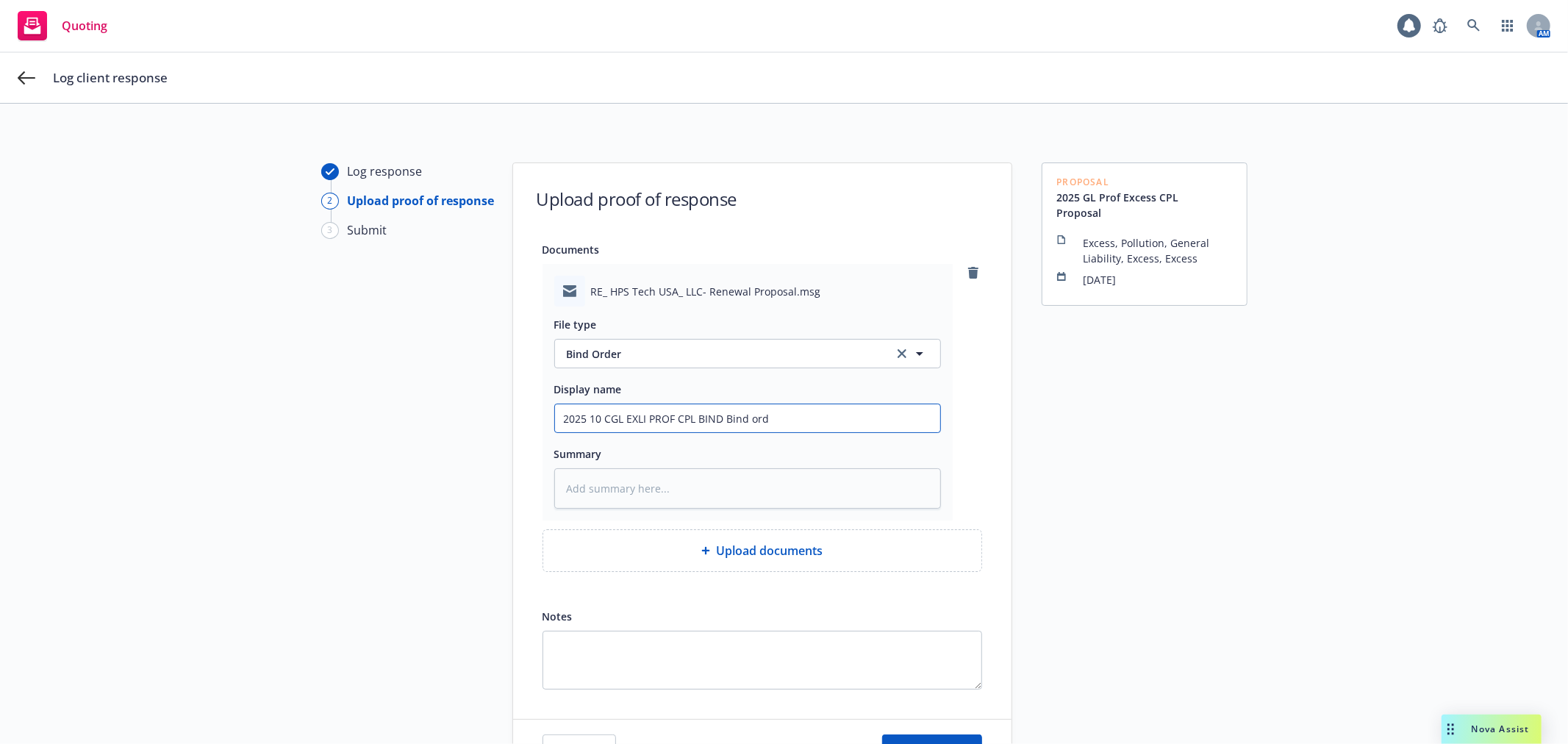
type textarea "x"
type input "2025 10 CGL EXLI PROF CPL BIND Bind orde"
type textarea "x"
type input "2025 10 CGL EXLI PROF CPL BIND Bind order"
type textarea "x"
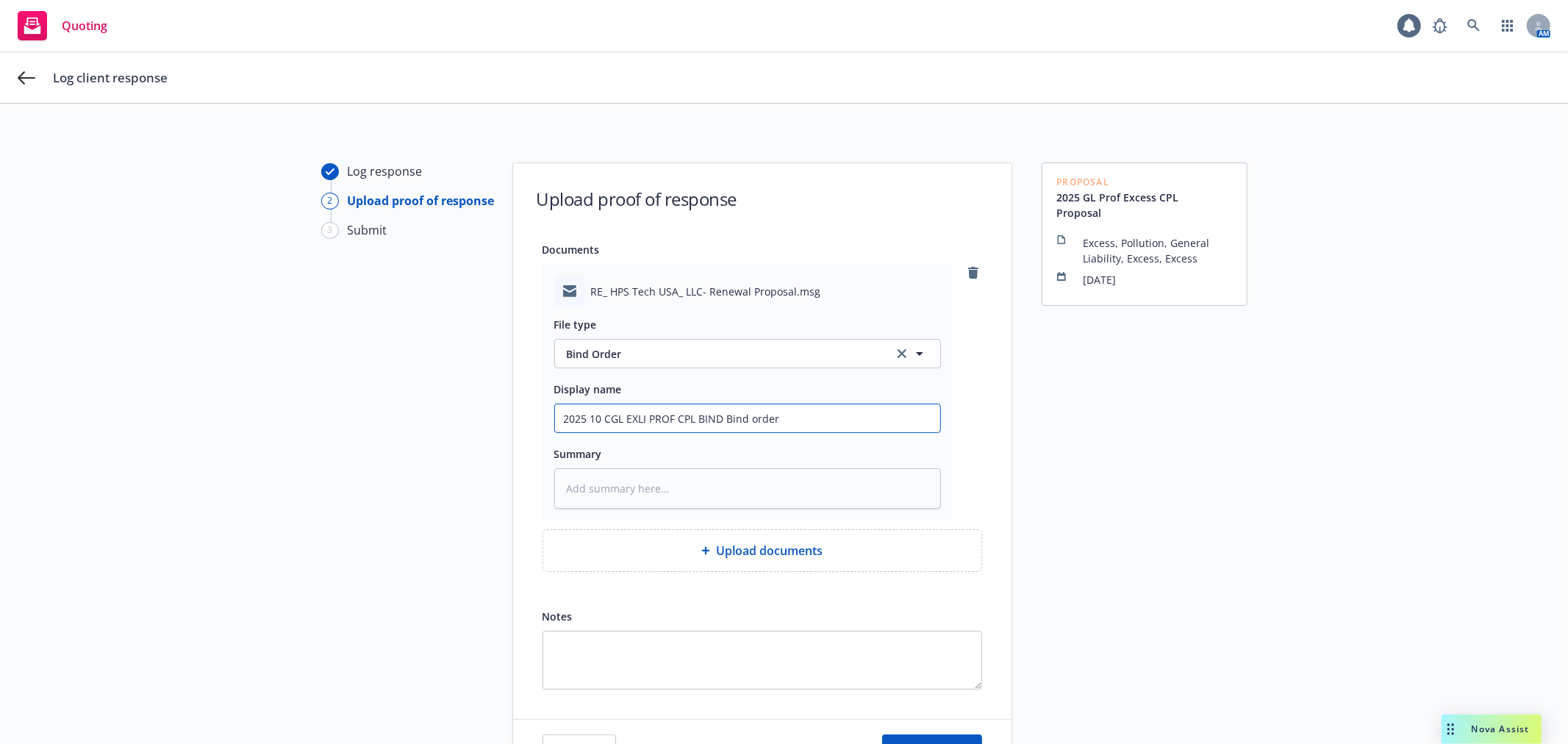
type input "2025 10 CGL EXLI PROF CPL BIND Bind order"
type textarea "x"
type input "2025 10 CGL EXLI PROF CPL BIND Bind order f"
type textarea "x"
type input "2025 10 CGL EXLI PROF CPL BIND Bind order fr"
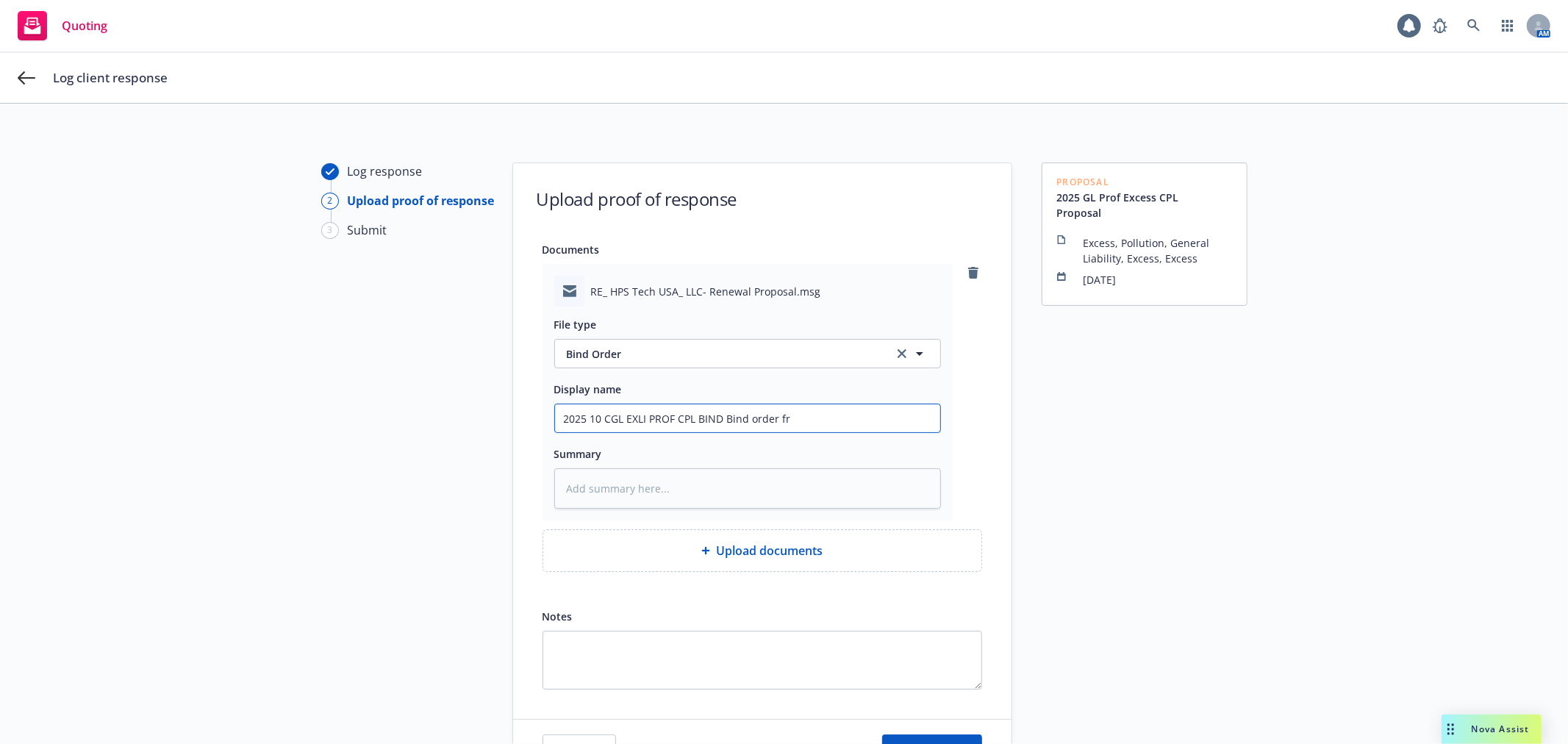
type textarea "x"
type input "2025 10 CGL EXLI PROF CPL BIND Bind order fro"
type textarea "x"
type input "2025 10 CGL EXLI PROF CPL BIND Bind order from"
type textarea "x"
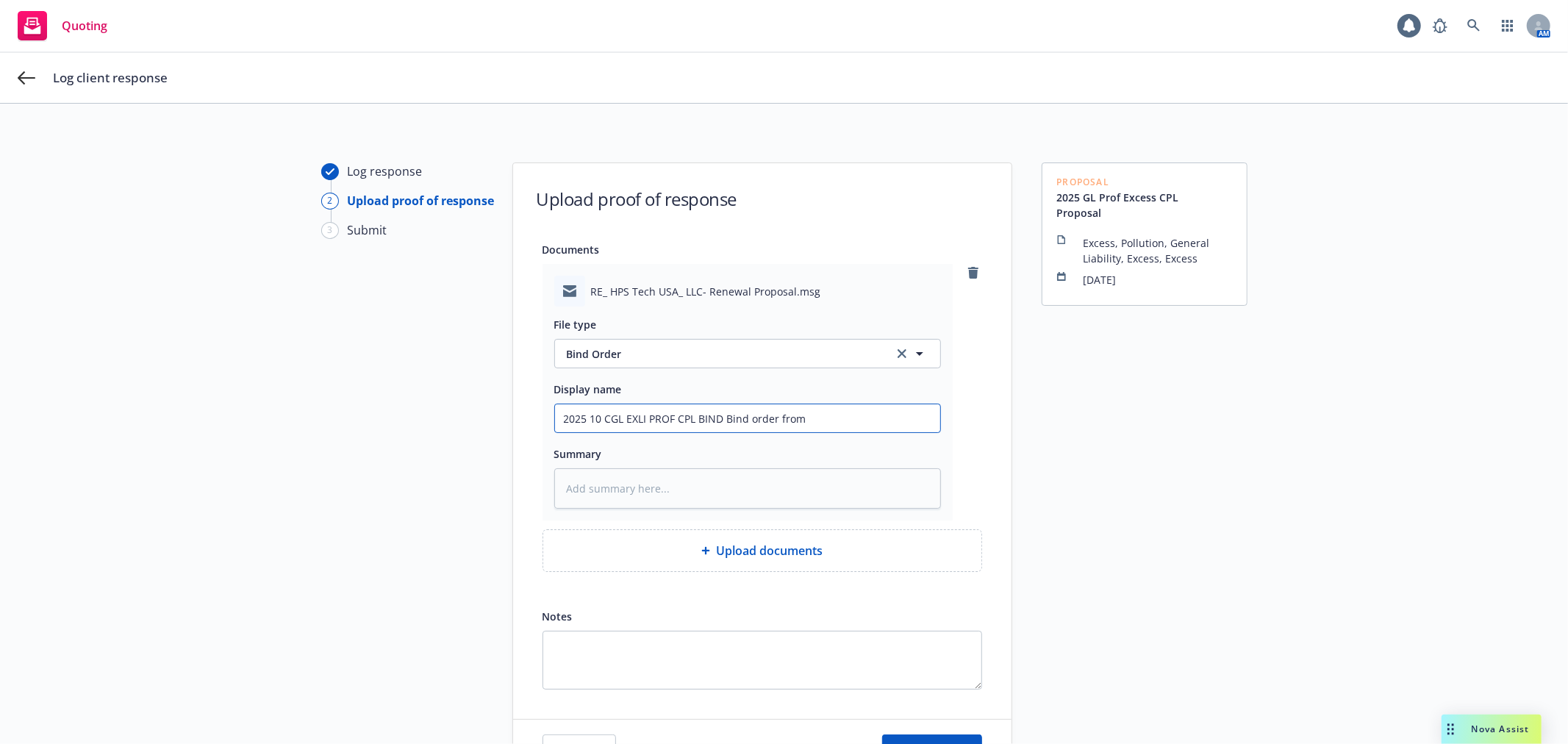
type input "2025 10 CGL EXLI PROF CPL BIND Bind order from"
type textarea "x"
type input "2025 10 CGL EXLI PROF CPL BIND Bind order from c"
type textarea "x"
type input "2025 10 CGL EXLI PROF CPL BIND Bind order from cl"
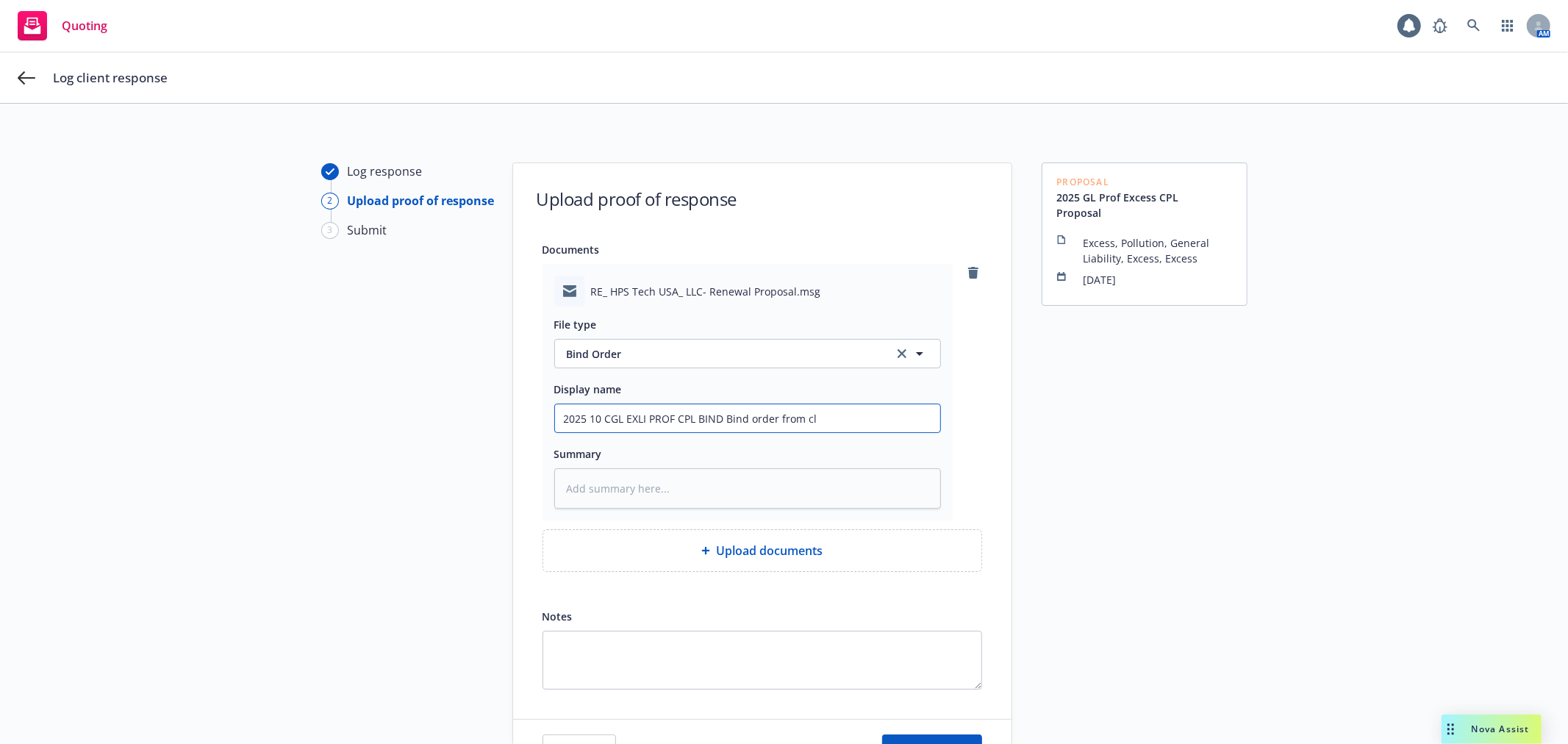
type textarea "x"
type input "2025 10 CGL EXLI PROF CPL BIND Bind order from cli"
type textarea "x"
type input "2025 10 CGL EXLI PROF CPL BIND Bind order from clie"
type textarea "x"
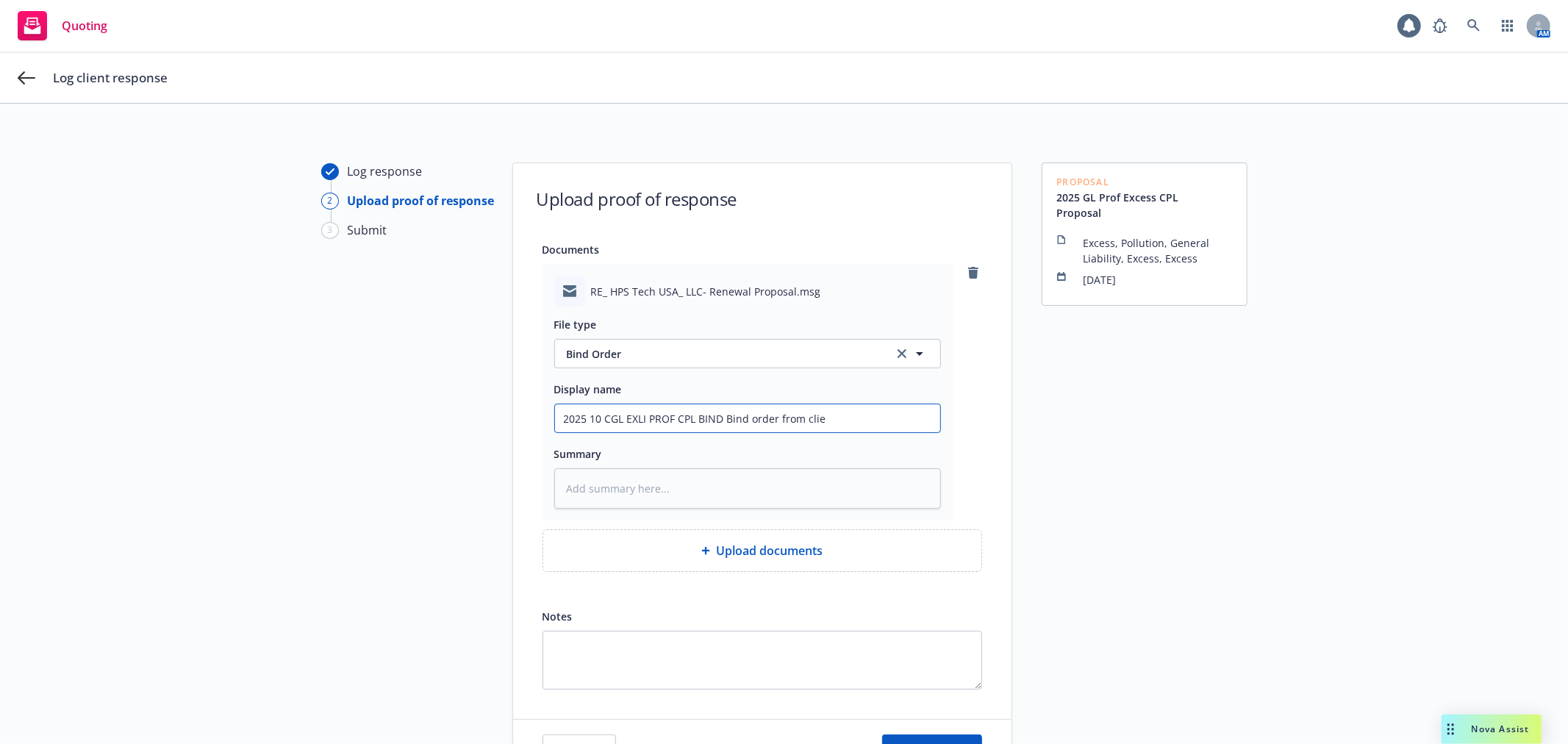
type input "2025 10 CGL EXLI PROF CPL BIND Bind order from clien"
type textarea "x"
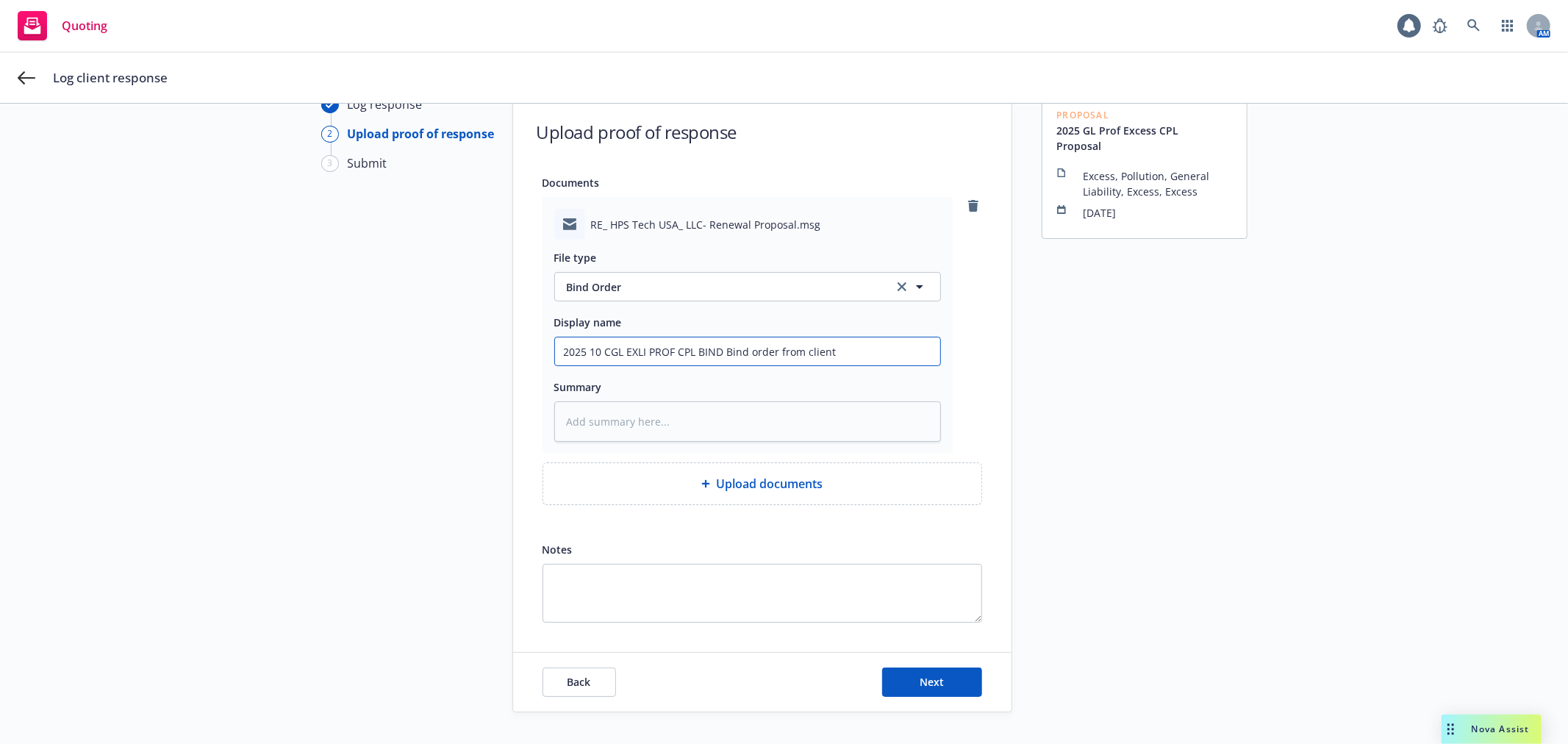
scroll to position [130, 0]
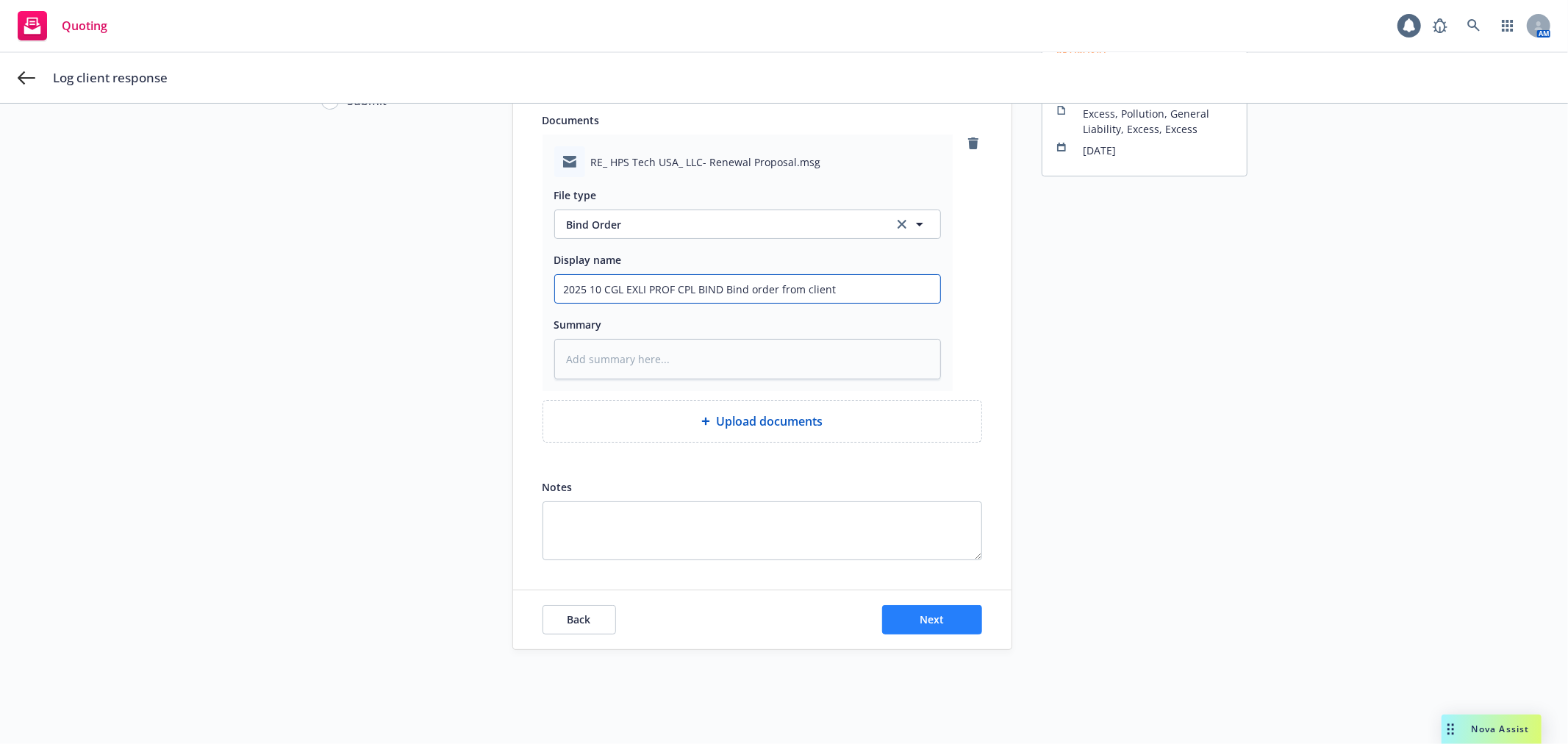
type input "2025 10 CGL EXLI PROF CPL BIND Bind order from client"
click at [931, 628] on button "Next" at bounding box center [932, 619] width 100 height 29
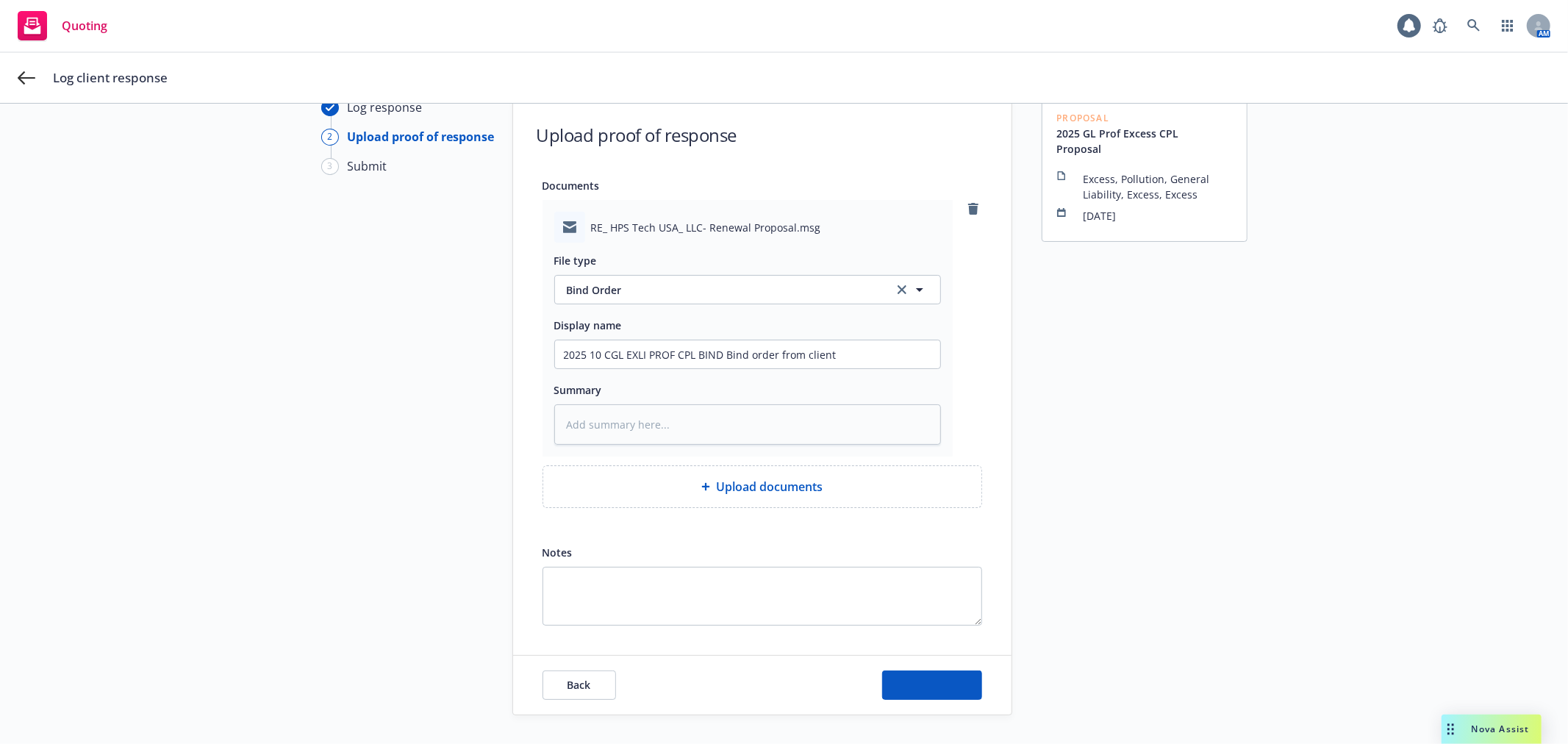
type textarea "x"
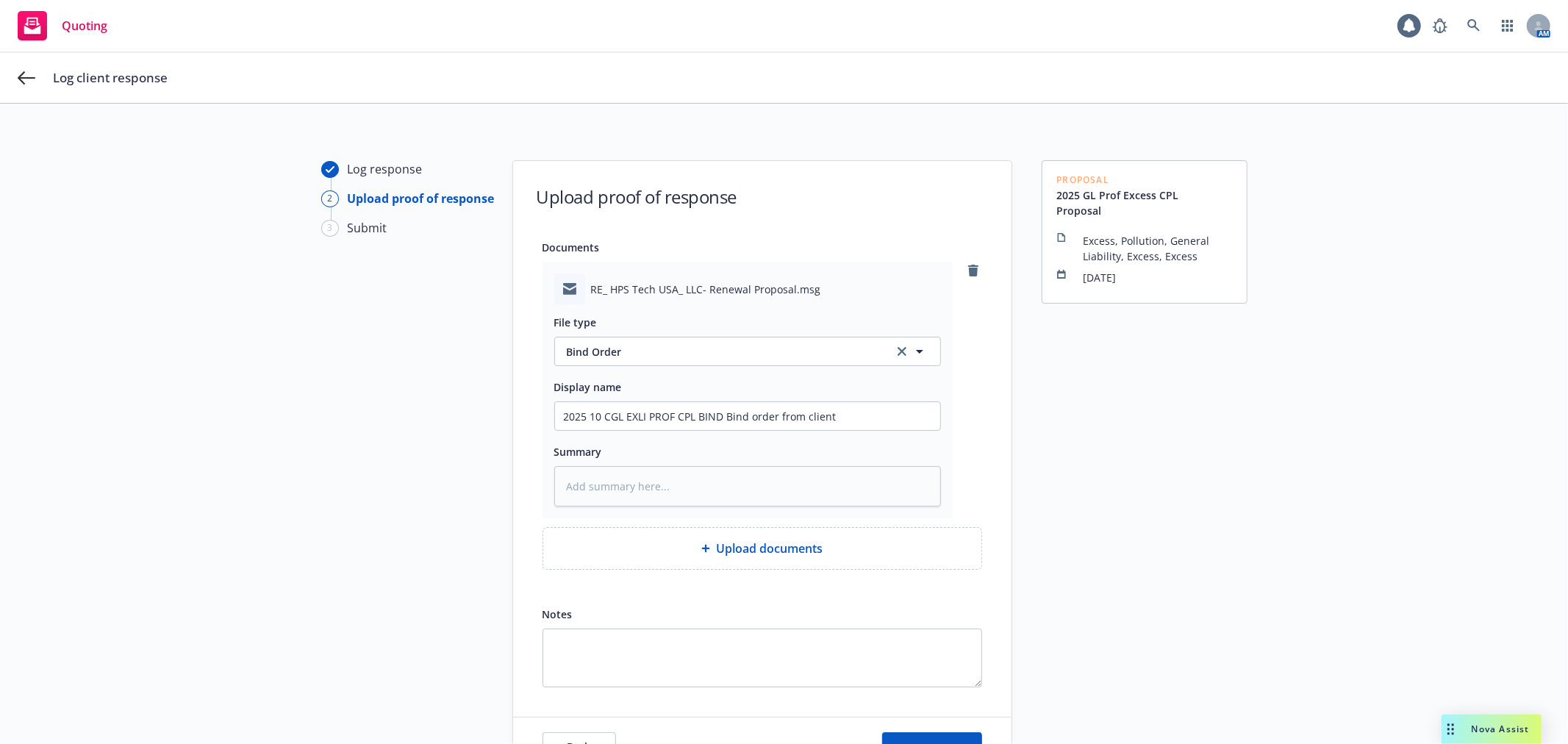
scroll to position [0, 0]
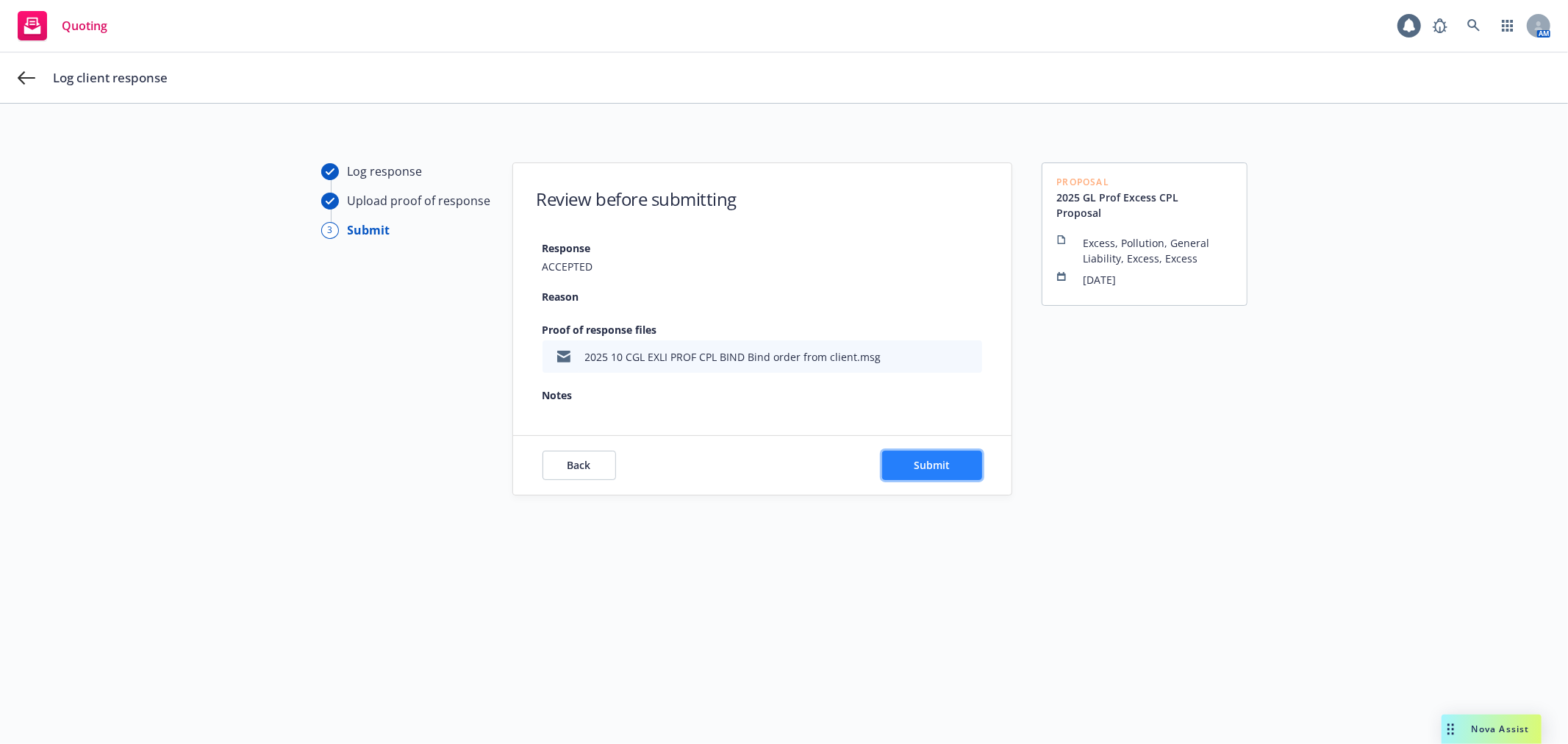
click at [961, 469] on button "Submit" at bounding box center [932, 465] width 100 height 29
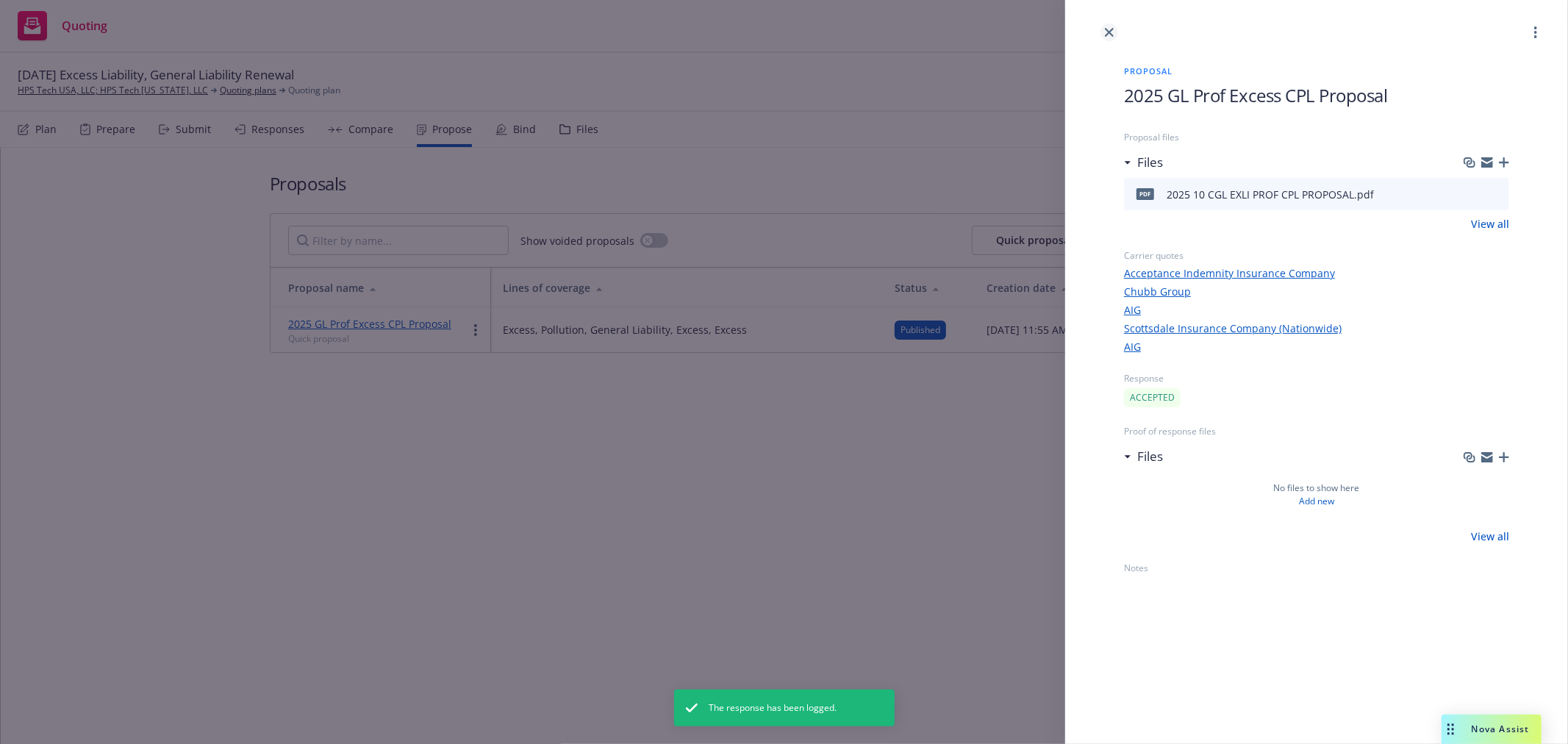
click at [1105, 30] on icon "close" at bounding box center [1109, 32] width 9 height 9
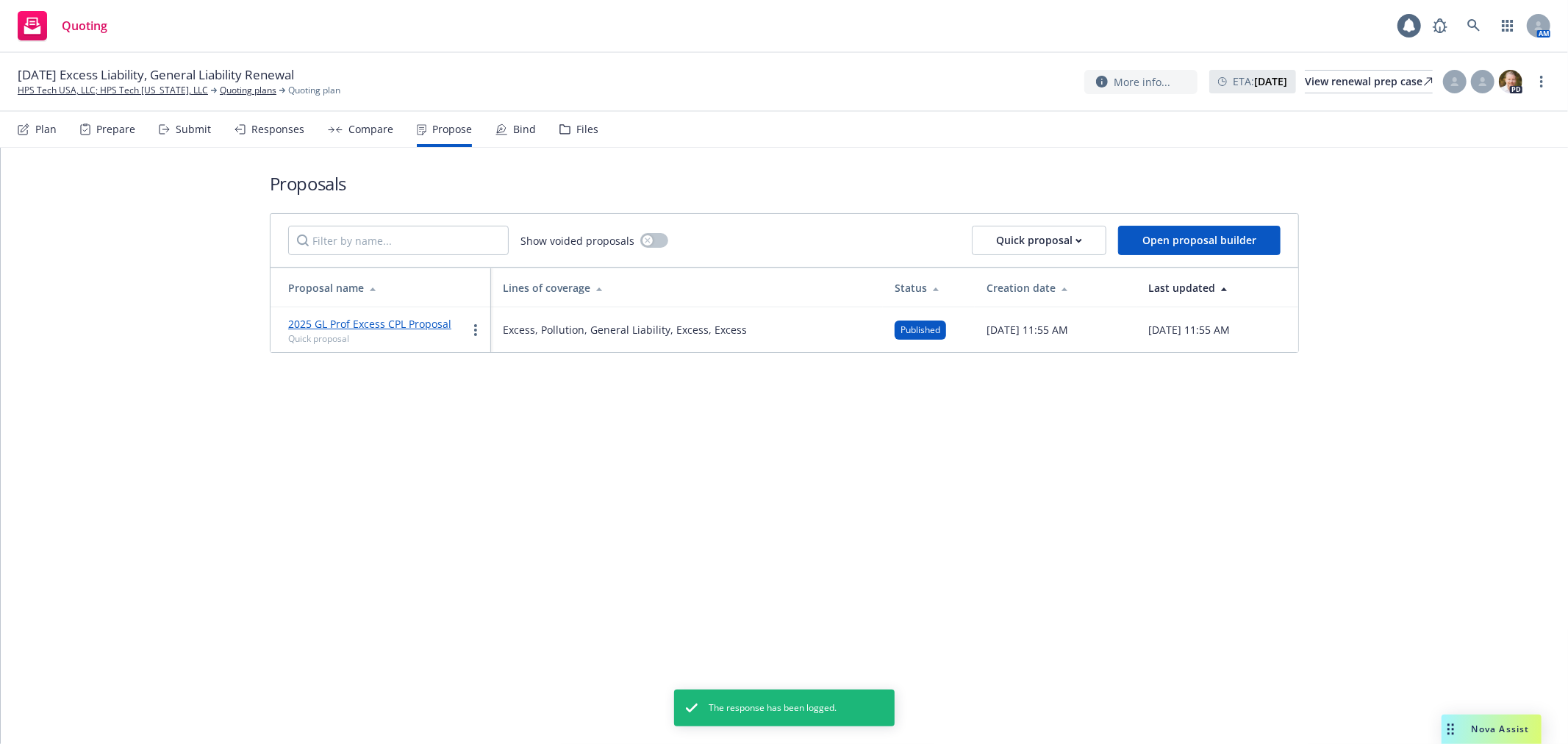
click at [497, 128] on icon at bounding box center [502, 129] width 9 height 9
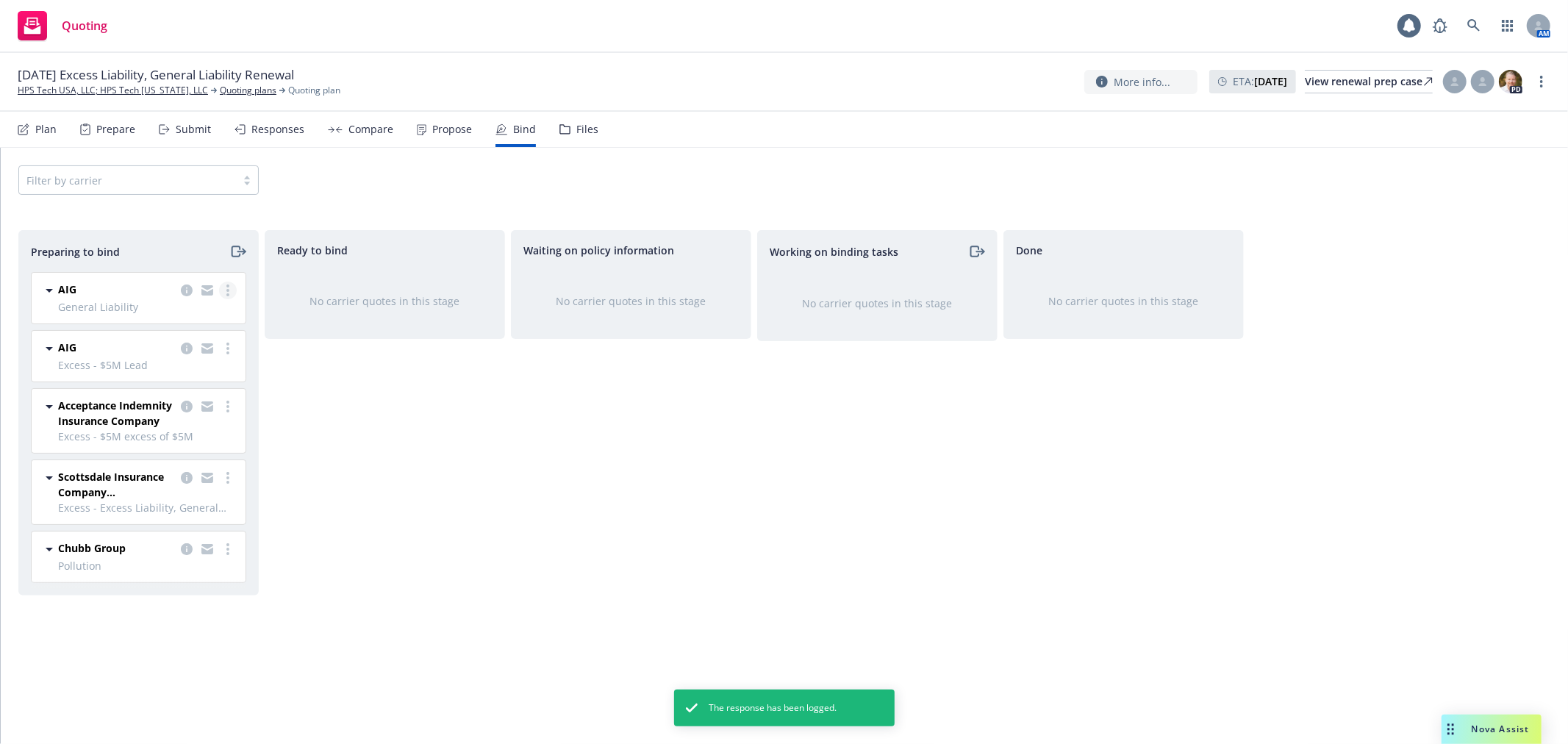
click at [231, 284] on link "more" at bounding box center [227, 290] width 17 height 17
click at [603, 521] on div "Waiting on policy information No carrier quotes in this stage" at bounding box center [631, 472] width 241 height 483
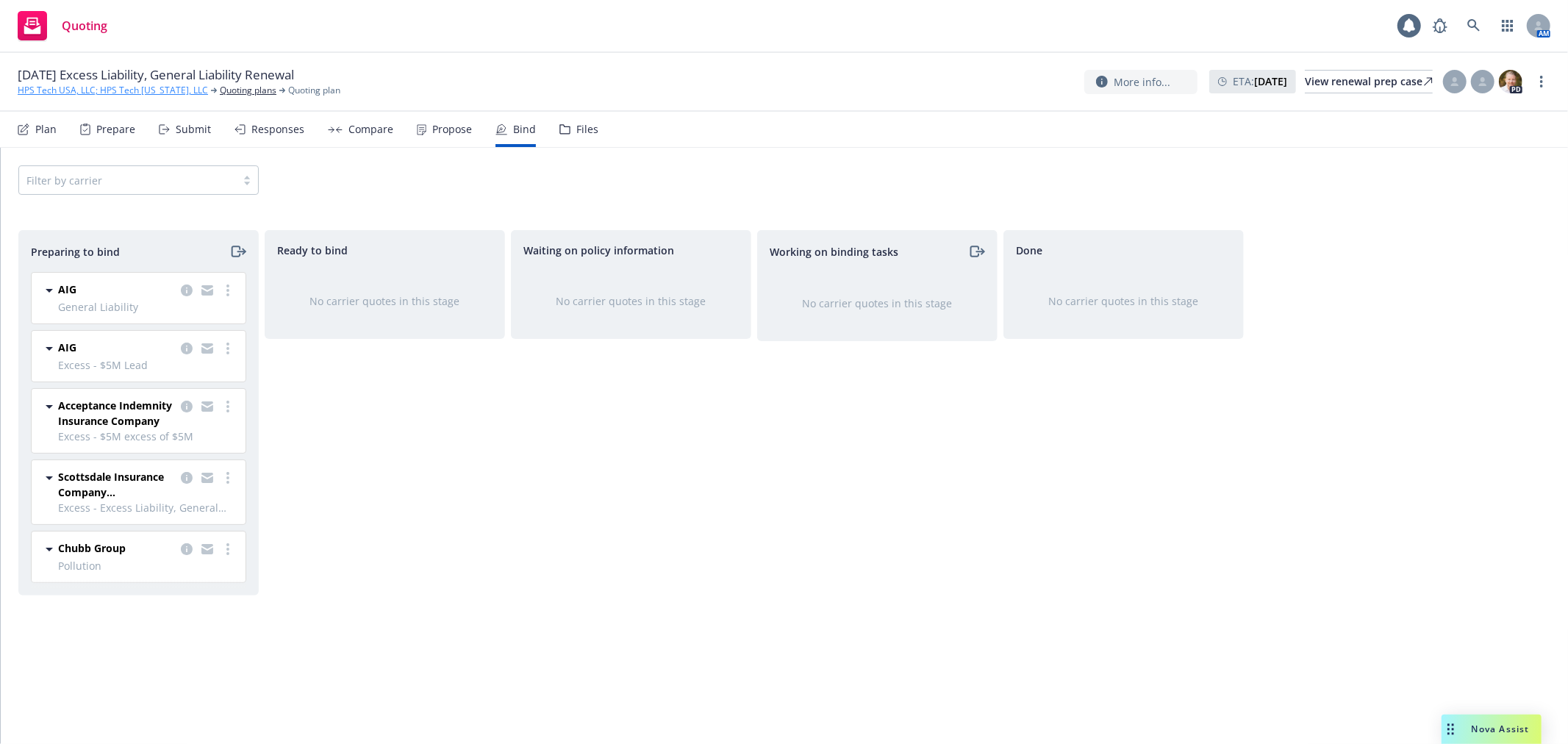
click at [93, 89] on link "HPS Tech USA, LLC; HPS Tech [US_STATE], LLC" at bounding box center [112, 91] width 190 height 14
